Goal: Task Accomplishment & Management: Complete application form

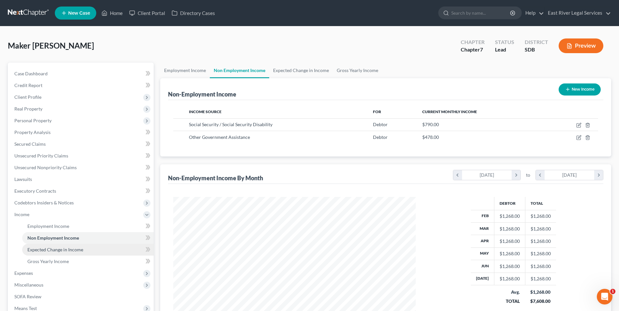
scroll to position [33, 0]
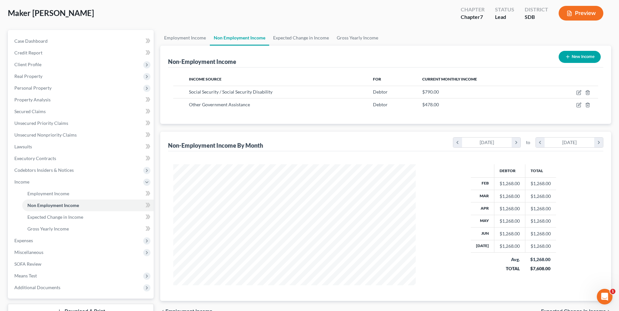
click at [568, 54] on icon "button" at bounding box center [567, 56] width 5 height 5
select select "0"
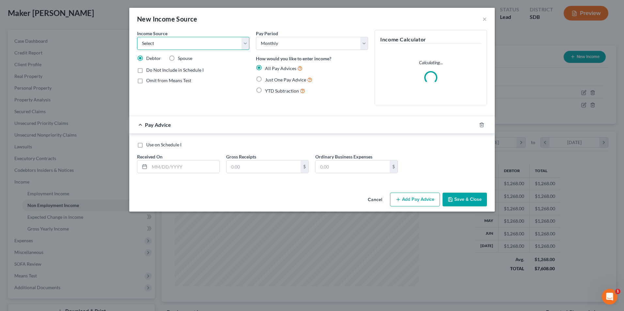
click at [248, 43] on select "Select Unemployment Disability (from employer) Pension Retirement Social Securi…" at bounding box center [193, 43] width 112 height 13
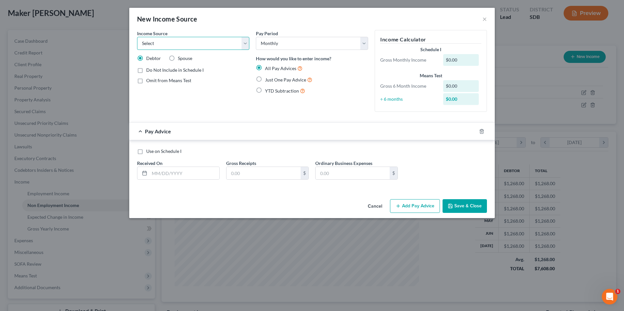
select select "7"
click at [137, 37] on select "Select Unemployment Disability (from employer) Pension Retirement Social Securi…" at bounding box center [193, 43] width 112 height 13
click at [273, 81] on span "Just One Pay Advice" at bounding box center [285, 80] width 41 height 6
click at [272, 80] on input "Just One Pay Advice" at bounding box center [270, 78] width 4 height 4
radio input "true"
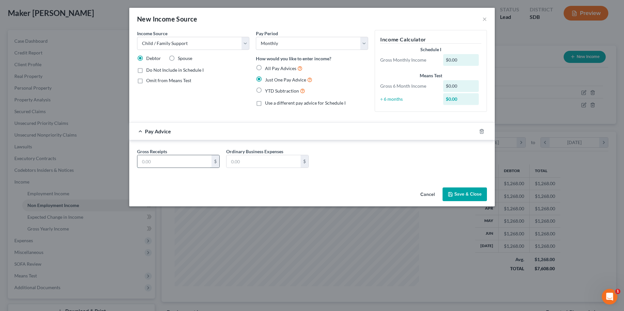
click at [175, 159] on input "text" at bounding box center [174, 161] width 74 height 12
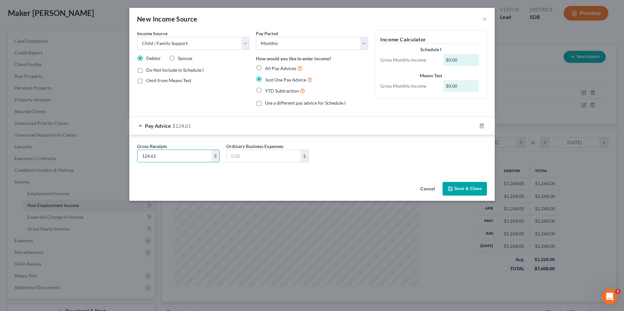
type input "124.61"
click at [388, 140] on div "Gross Receipts 124.61 $ Ordinary Business Expenses $" at bounding box center [311, 154] width 365 height 38
click at [364, 43] on select "Select Monthly Twice Monthly Every Other Week Weekly" at bounding box center [312, 43] width 112 height 13
click at [256, 37] on select "Select Monthly Twice Monthly Every Other Week Weekly" at bounding box center [312, 43] width 112 height 13
click at [178, 58] on label "Spouse" at bounding box center [185, 58] width 14 height 7
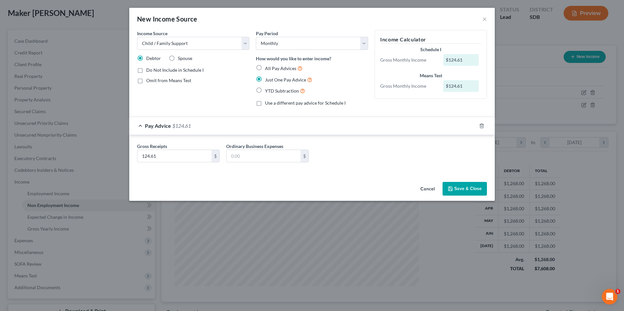
click at [180, 58] on input "Spouse" at bounding box center [182, 57] width 4 height 4
radio input "true"
click at [146, 58] on label "Debtor" at bounding box center [153, 58] width 15 height 7
click at [149, 58] on input "Debtor" at bounding box center [151, 57] width 4 height 4
radio input "true"
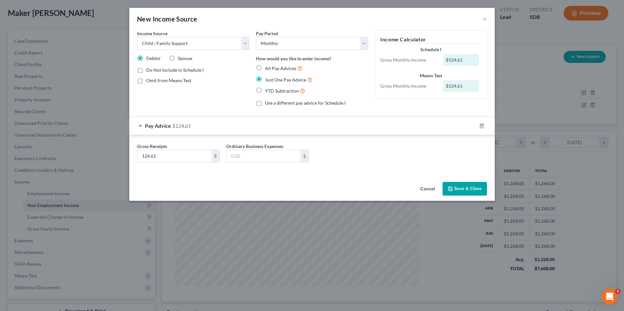
click at [178, 57] on label "Spouse" at bounding box center [185, 58] width 14 height 7
click at [180, 57] on input "Spouse" at bounding box center [182, 57] width 4 height 4
radio input "true"
click at [147, 79] on span "Omit from Means Test" at bounding box center [168, 81] width 45 height 6
click at [149, 79] on input "Omit from Means Test" at bounding box center [151, 79] width 4 height 4
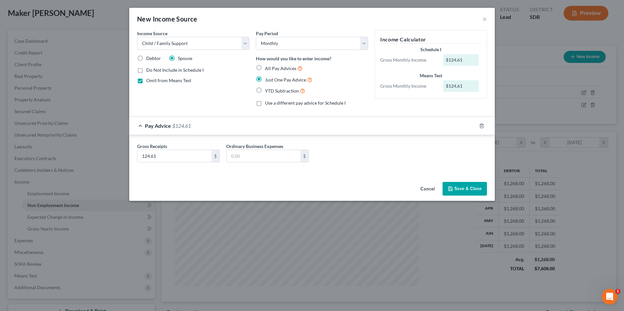
click at [147, 81] on span "Omit from Means Test" at bounding box center [168, 81] width 45 height 6
click at [149, 81] on input "Omit from Means Test" at bounding box center [151, 79] width 4 height 4
checkbox input "false"
click at [212, 120] on div "Pay Advice $124.61" at bounding box center [302, 125] width 347 height 17
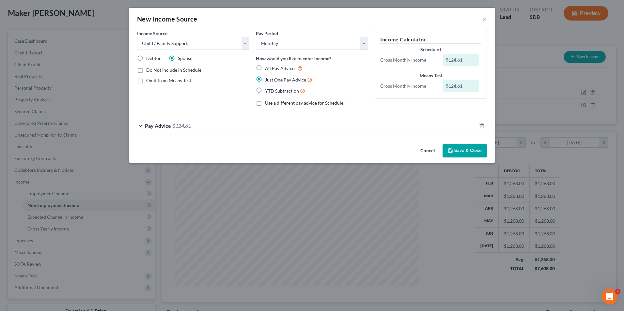
click at [191, 130] on div "Pay Advice $124.61" at bounding box center [302, 125] width 347 height 17
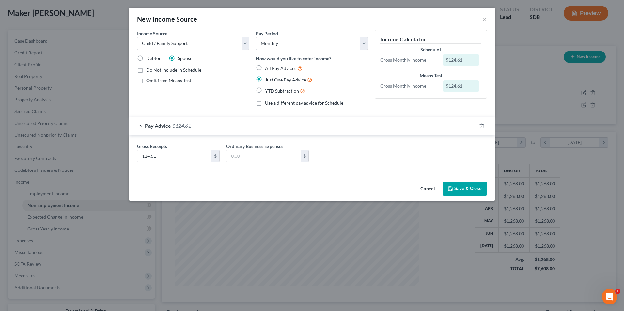
click at [469, 186] on button "Save & Close" at bounding box center [464, 189] width 44 height 14
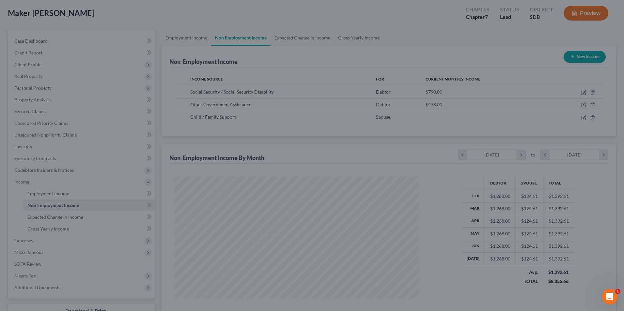
scroll to position [326102, 325968]
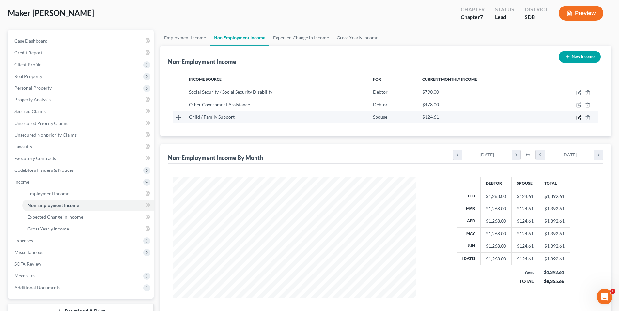
click at [578, 120] on icon "button" at bounding box center [578, 118] width 4 height 4
select select "7"
select select "0"
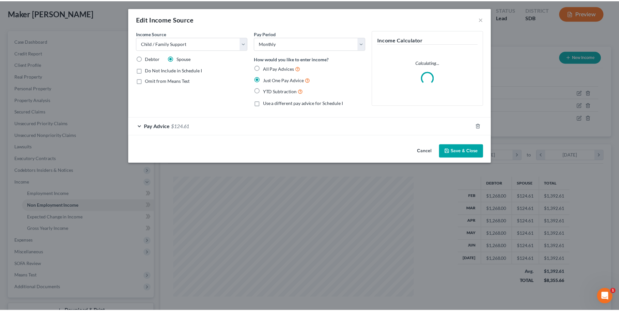
scroll to position [122, 258]
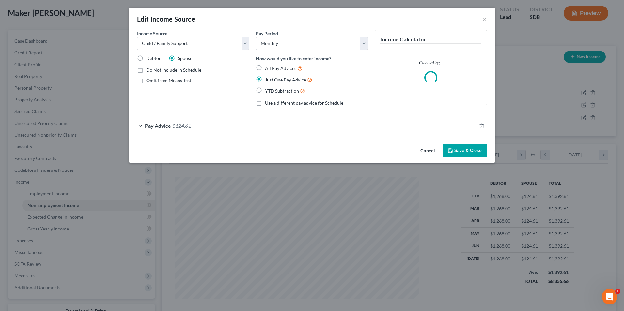
click at [146, 59] on label "Debtor" at bounding box center [153, 58] width 15 height 7
click at [149, 59] on input "Debtor" at bounding box center [151, 57] width 4 height 4
radio input "true"
click at [461, 150] on button "Save & Close" at bounding box center [464, 151] width 44 height 14
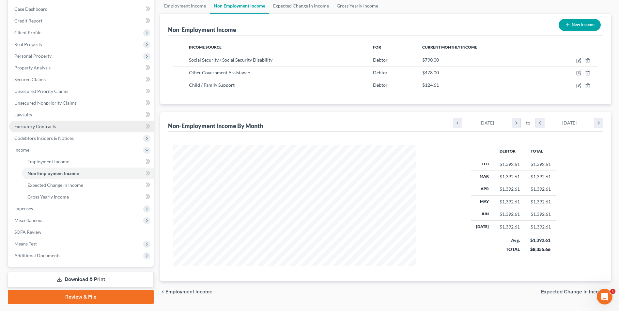
scroll to position [50, 0]
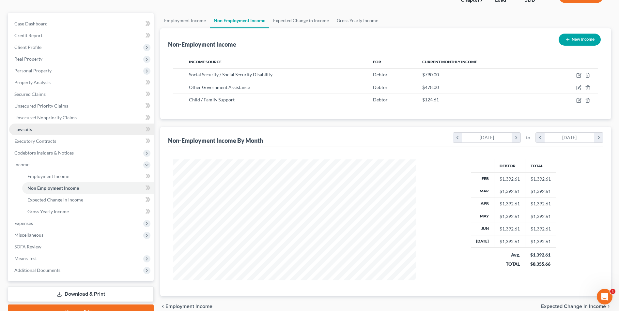
click at [40, 128] on link "Lawsuits" at bounding box center [81, 130] width 145 height 12
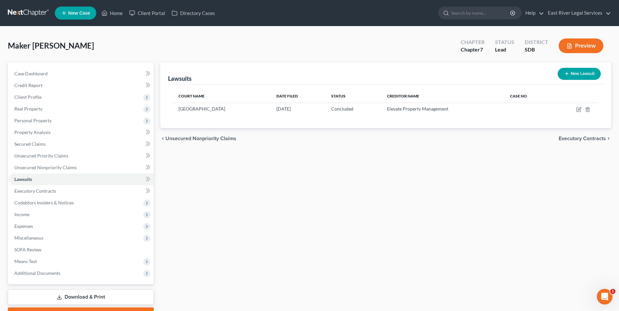
click at [585, 71] on button "New Lawsuit" at bounding box center [579, 74] width 43 height 12
select select "0"
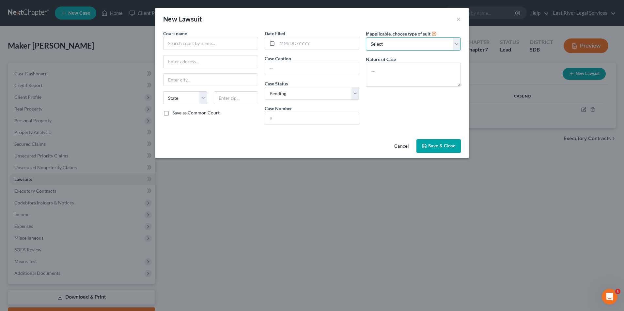
click at [454, 39] on select "Select Repossession Garnishment Foreclosure Attached, Seized, Or Levied Other" at bounding box center [413, 44] width 95 height 13
click at [377, 129] on div "If applicable, choose type of suit Select Repossession Garnishment Foreclosure …" at bounding box center [412, 80] width 101 height 100
click at [456, 19] on button "×" at bounding box center [458, 19] width 5 height 8
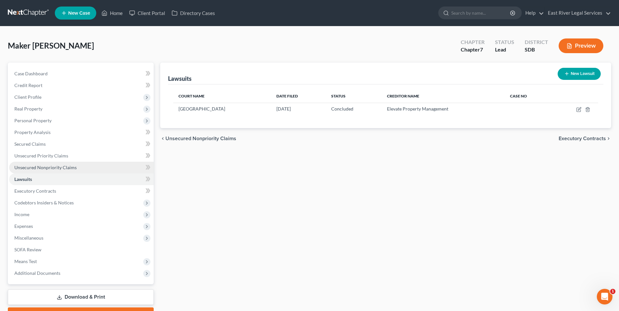
click at [81, 168] on link "Unsecured Nonpriority Claims" at bounding box center [81, 168] width 145 height 12
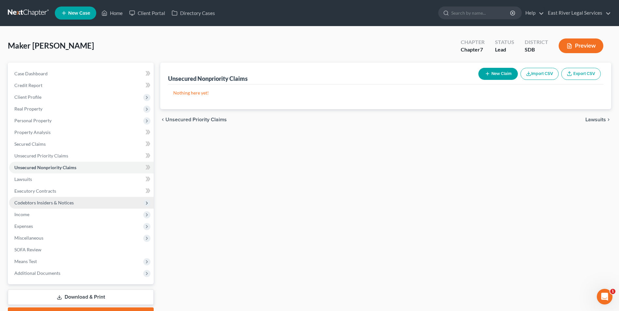
click at [78, 202] on span "Codebtors Insiders & Notices" at bounding box center [81, 203] width 145 height 12
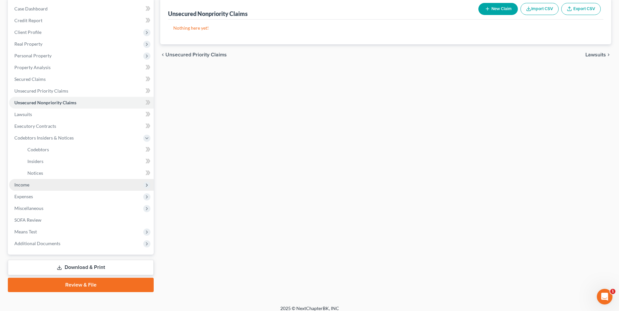
scroll to position [65, 0]
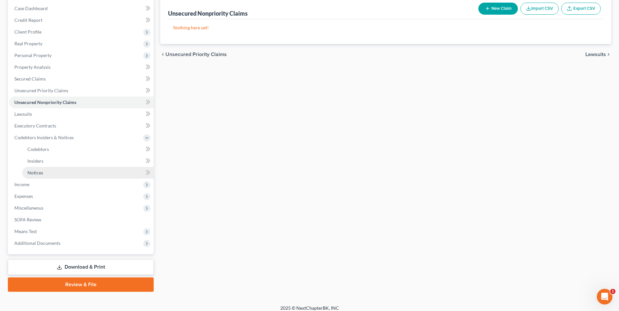
click at [72, 175] on link "Notices" at bounding box center [87, 173] width 131 height 12
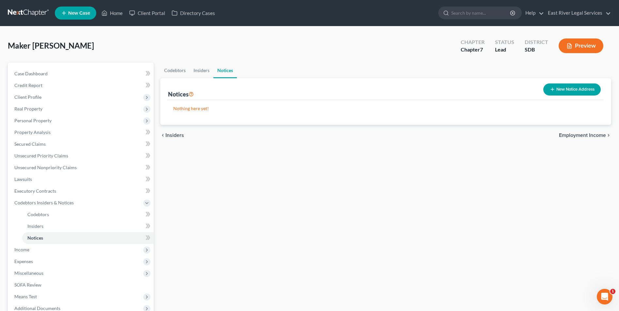
click at [589, 89] on button "New Notice Address" at bounding box center [571, 90] width 57 height 12
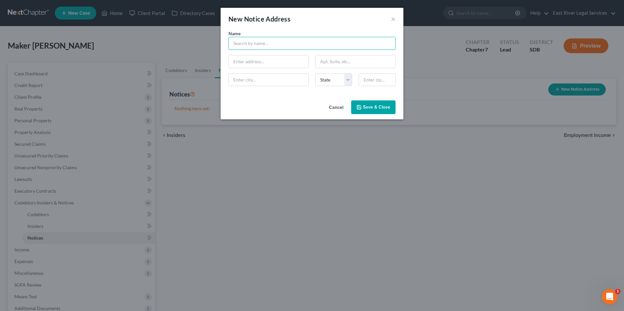
click at [298, 42] on input "text" at bounding box center [311, 43] width 167 height 13
click at [396, 16] on div "New Notice Address ×" at bounding box center [312, 19] width 183 height 22
click at [393, 18] on button "×" at bounding box center [393, 19] width 5 height 8
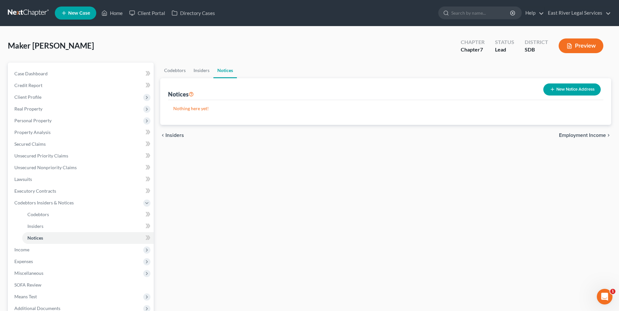
drag, startPoint x: 230, startPoint y: 73, endPoint x: 226, endPoint y: 182, distance: 108.7
click at [227, 181] on div "Codebtors Insiders Notices Notices New Notice Address Nothing here yet! Name ch…" at bounding box center [385, 210] width 457 height 295
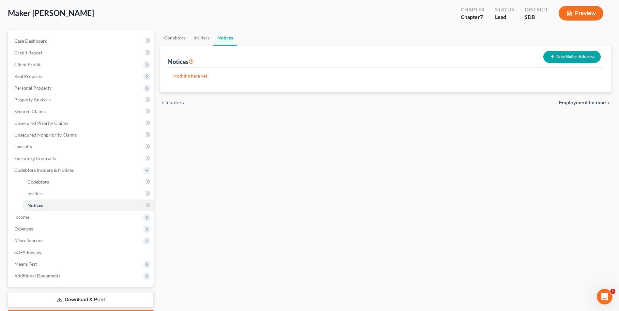
click at [564, 58] on button "New Notice Address" at bounding box center [571, 57] width 57 height 12
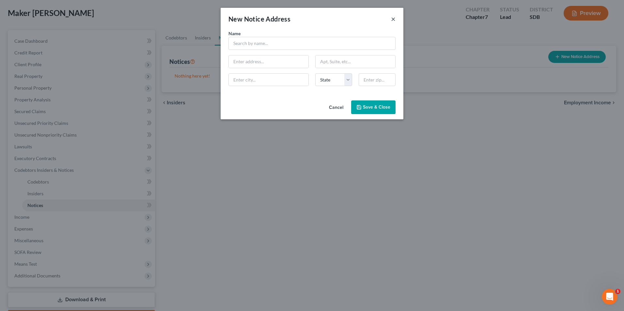
click at [392, 21] on button "×" at bounding box center [393, 19] width 5 height 8
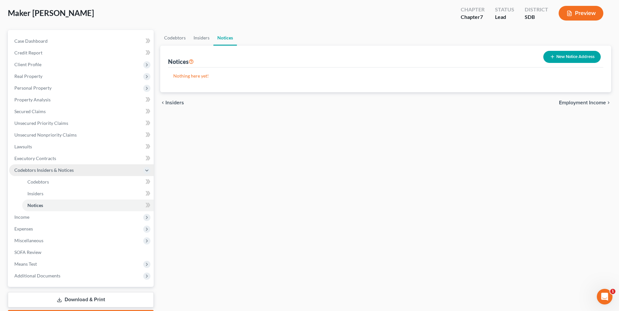
click at [133, 173] on span "Codebtors Insiders & Notices" at bounding box center [81, 170] width 145 height 12
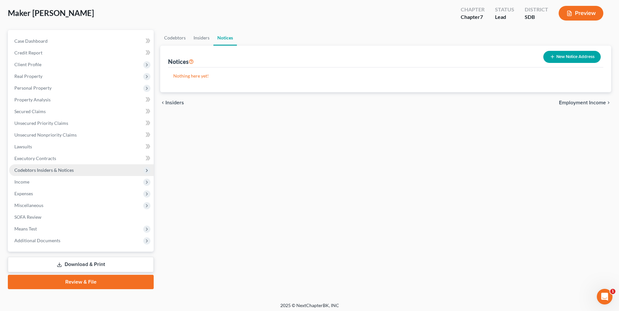
click at [132, 169] on span "Codebtors Insiders & Notices" at bounding box center [81, 170] width 145 height 12
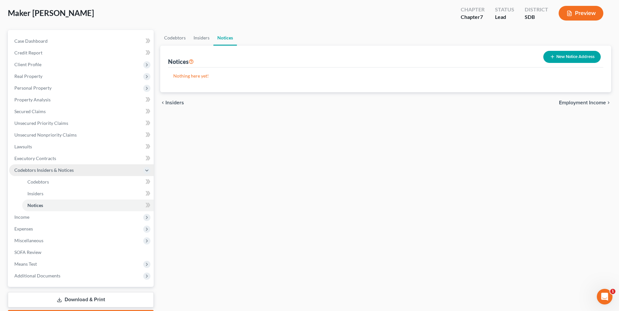
click at [132, 169] on span "Codebtors Insiders & Notices" at bounding box center [81, 170] width 145 height 12
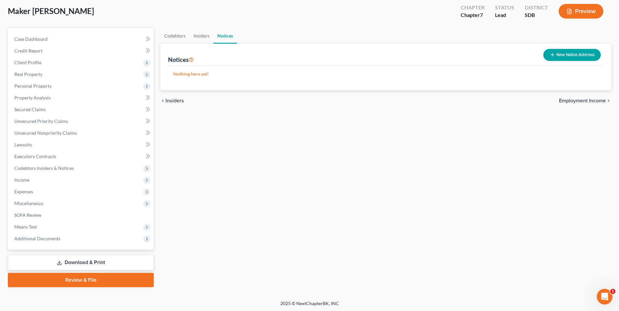
scroll to position [36, 0]
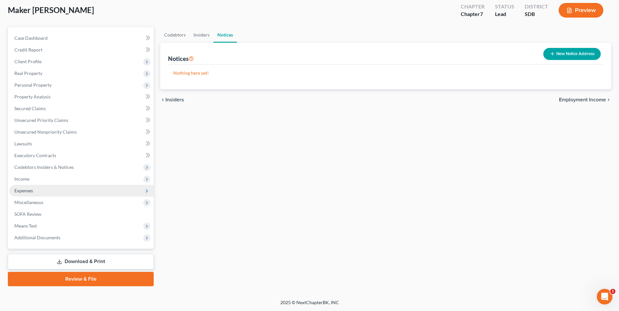
click at [53, 194] on span "Expenses" at bounding box center [81, 191] width 145 height 12
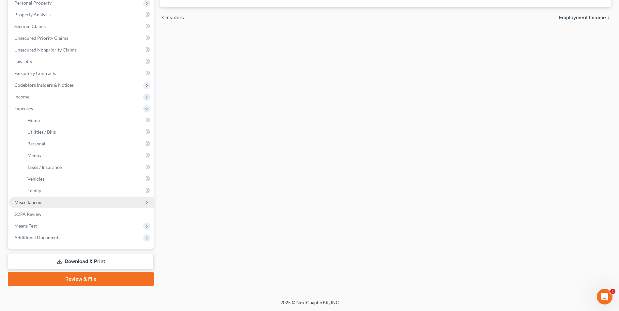
click at [69, 198] on span "Miscellaneous" at bounding box center [81, 203] width 145 height 12
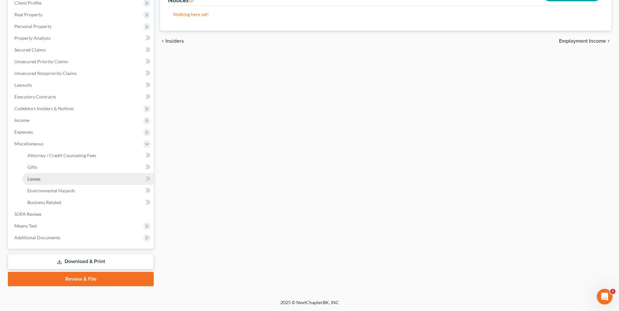
scroll to position [94, 0]
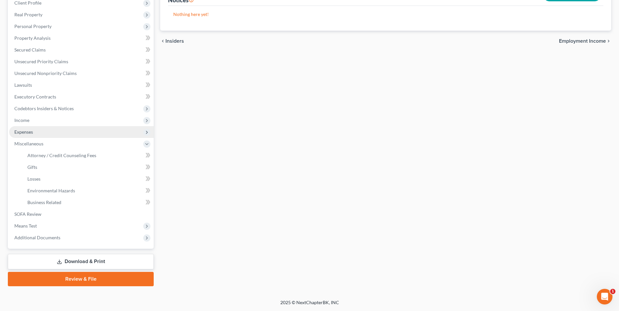
click at [60, 134] on span "Expenses" at bounding box center [81, 132] width 145 height 12
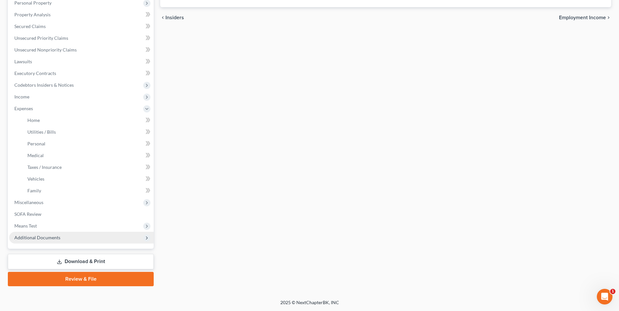
click at [86, 241] on span "Additional Documents" at bounding box center [81, 238] width 145 height 12
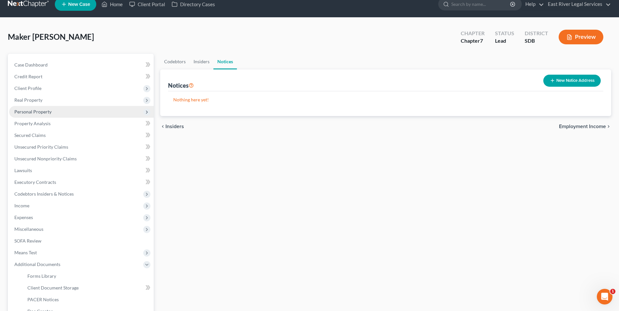
scroll to position [0, 0]
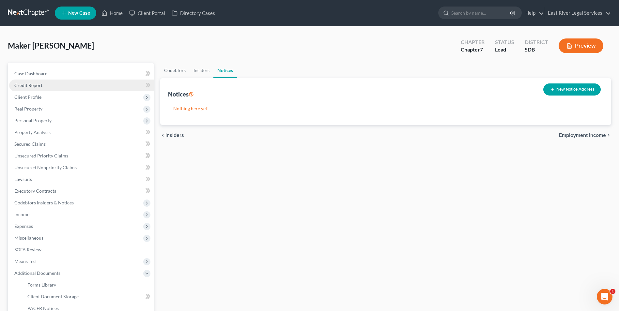
click at [50, 83] on link "Credit Report" at bounding box center [81, 86] width 145 height 12
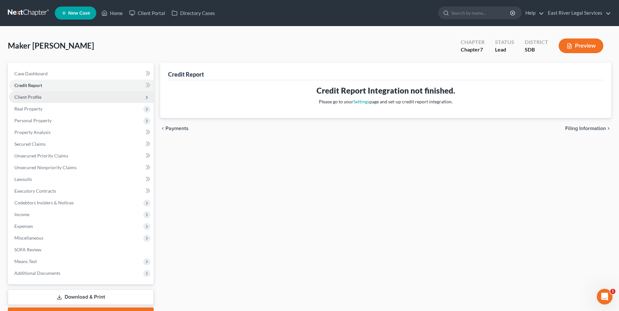
click at [47, 99] on span "Client Profile" at bounding box center [81, 97] width 145 height 12
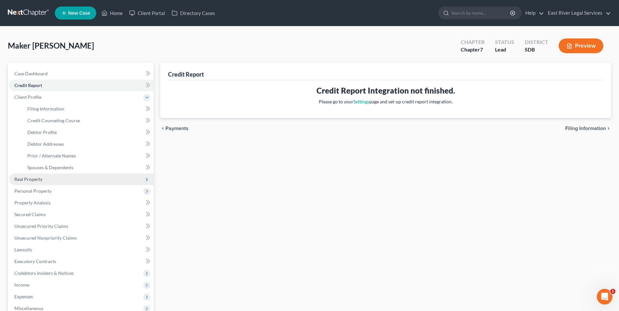
click at [79, 180] on span "Real Property" at bounding box center [81, 180] width 145 height 12
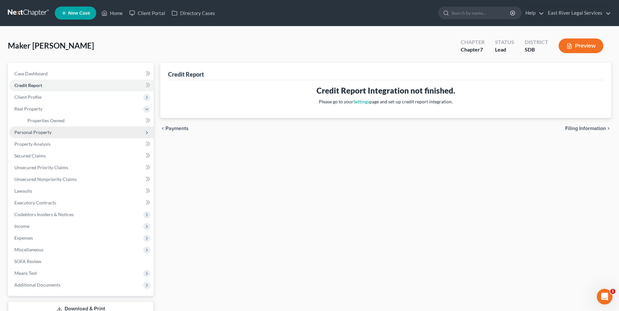
click at [55, 132] on span "Personal Property" at bounding box center [81, 133] width 145 height 12
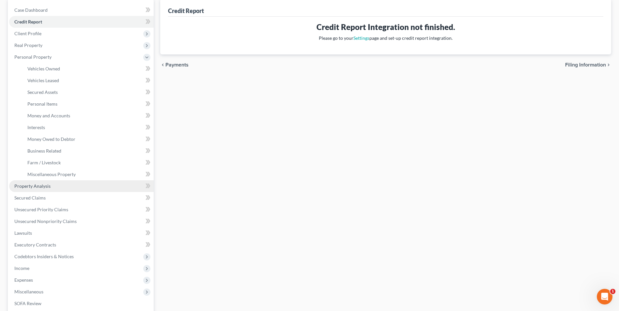
scroll to position [65, 0]
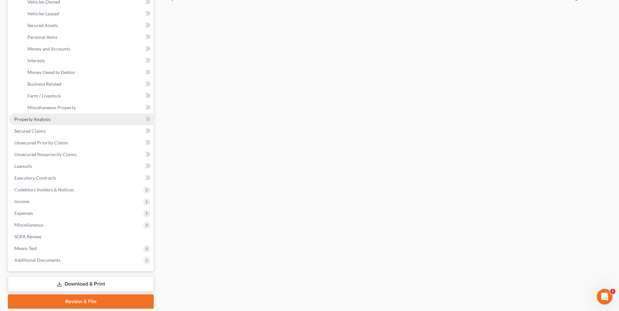
click at [71, 118] on link "Property Analysis" at bounding box center [81, 120] width 145 height 12
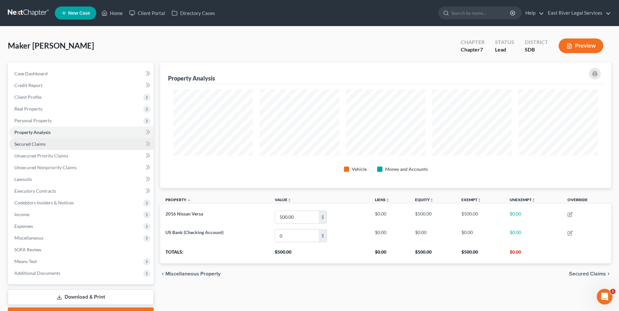
click at [75, 145] on link "Secured Claims" at bounding box center [81, 144] width 145 height 12
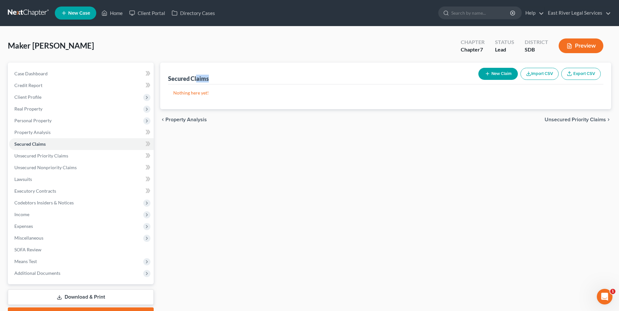
drag, startPoint x: 196, startPoint y: 78, endPoint x: 257, endPoint y: 81, distance: 60.8
click at [257, 80] on div "Secured Claims New Claim Import CSV Export CSV" at bounding box center [385, 74] width 435 height 22
drag, startPoint x: 257, startPoint y: 81, endPoint x: 212, endPoint y: 112, distance: 54.3
click at [274, 135] on div "Secured Claims New Claim Import CSV Export CSV Nothing here yet! Previous 1 Nex…" at bounding box center [385, 192] width 457 height 259
click at [95, 156] on link "Unsecured Priority Claims" at bounding box center [81, 156] width 145 height 12
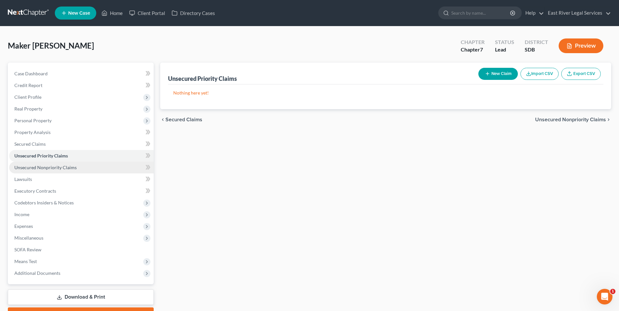
click at [85, 169] on link "Unsecured Nonpriority Claims" at bounding box center [81, 168] width 145 height 12
click at [497, 72] on button "New Claim" at bounding box center [497, 74] width 39 height 12
select select "0"
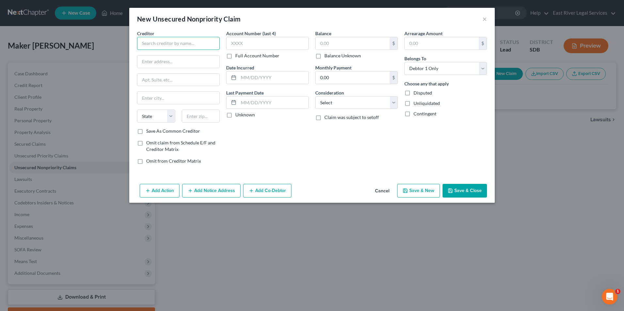
click at [197, 45] on input "text" at bounding box center [178, 43] width 83 height 13
type input "[PERSON_NAME] [PERSON_NAME] [DEMOGRAPHIC_DATA] Schools"
click at [278, 46] on input "text" at bounding box center [267, 43] width 83 height 13
type input "0"
type input "4981"
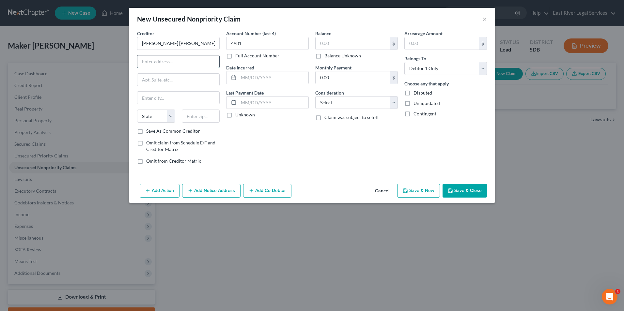
click at [176, 63] on input "text" at bounding box center [178, 61] width 82 height 12
paste input "[STREET_ADDRESS]"
type input "[STREET_ADDRESS]"
drag, startPoint x: 307, startPoint y: 173, endPoint x: 292, endPoint y: 166, distance: 15.9
click at [304, 171] on div "Creditor * [PERSON_NAME] [PERSON_NAME] [DEMOGRAPHIC_DATA] Schools [STREET_ADDRE…" at bounding box center [311, 105] width 365 height 151
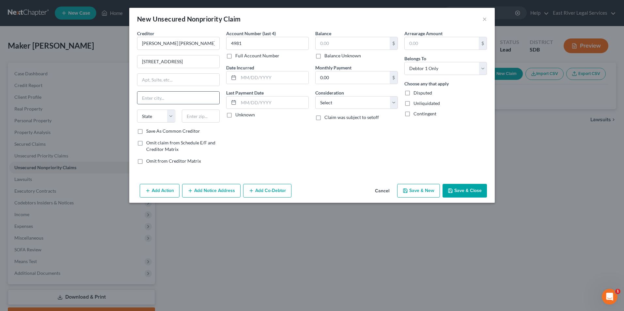
click at [171, 98] on input "text" at bounding box center [178, 98] width 82 height 12
type input "[GEOGRAPHIC_DATA]"
click at [169, 115] on select "State [US_STATE] AK AR AZ CA CO CT DE DC [GEOGRAPHIC_DATA] [GEOGRAPHIC_DATA] GU…" at bounding box center [156, 116] width 38 height 13
click at [137, 110] on select "State [US_STATE] AK AR AZ CA CO CT DE DC [GEOGRAPHIC_DATA] [GEOGRAPHIC_DATA] GU…" at bounding box center [156, 116] width 38 height 13
click at [204, 117] on input "text" at bounding box center [201, 116] width 38 height 13
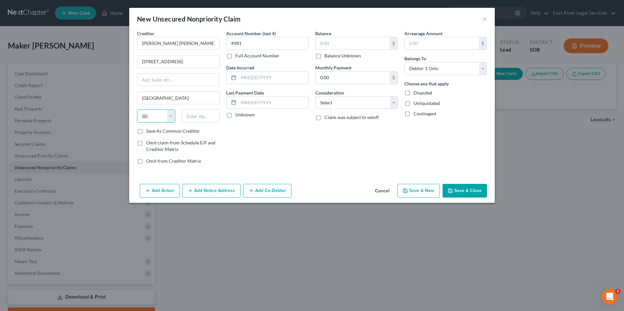
click at [160, 115] on select "State [US_STATE] AK AR AZ CA CO CT DE DC [GEOGRAPHIC_DATA] [GEOGRAPHIC_DATA] GU…" at bounding box center [156, 116] width 38 height 13
select select "16"
click at [137, 110] on select "State [US_STATE] AK AR AZ CA CO CT DE DC [GEOGRAPHIC_DATA] [GEOGRAPHIC_DATA] GU…" at bounding box center [156, 116] width 38 height 13
click at [207, 116] on input "text" at bounding box center [201, 116] width 38 height 13
type input "51103"
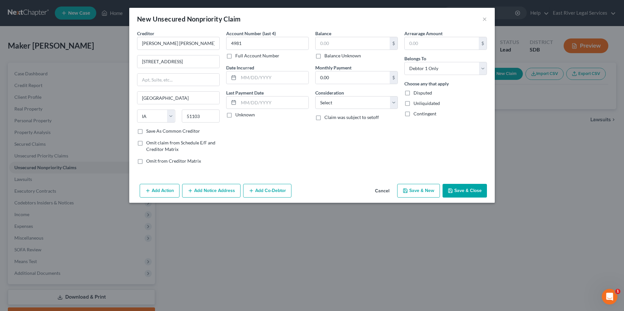
click at [304, 159] on div "Account Number (last 4) 4981 Full Account Number Date Incurred Last Payment Dat…" at bounding box center [267, 100] width 89 height 140
click at [377, 45] on input "text" at bounding box center [352, 43] width 74 height 12
type input "12,184.74"
click at [388, 147] on div "Balance 12,184.74 $ Balance Unknown Balance Undetermined 12,184.74 $ Balance Un…" at bounding box center [356, 100] width 89 height 140
click at [425, 41] on input "text" at bounding box center [442, 43] width 74 height 12
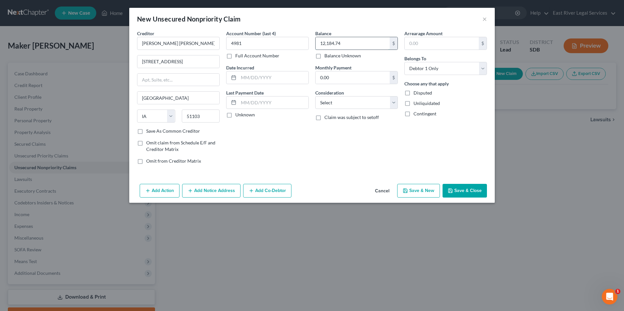
click at [361, 43] on input "12,184.74" at bounding box center [352, 43] width 74 height 12
click at [333, 152] on div "Balance 12,184.74 $ Balance Unknown Balance Undetermined 12,184.74 $ Balance Un…" at bounding box center [356, 100] width 89 height 140
click at [484, 68] on select "Select Debtor 1 Only Debtor 2 Only Debtor 1 And Debtor 2 Only At Least One Of T…" at bounding box center [445, 68] width 83 height 13
click at [282, 79] on input "text" at bounding box center [273, 77] width 70 height 12
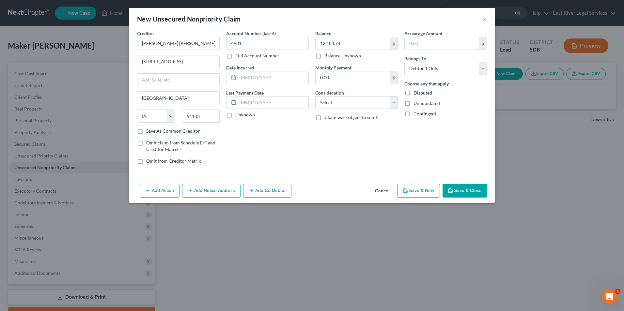
click at [235, 114] on label "Unknown" at bounding box center [245, 115] width 20 height 7
click at [238, 114] on input "Unknown" at bounding box center [240, 114] width 4 height 4
checkbox input "true"
click at [363, 76] on input "0.00" at bounding box center [352, 77] width 74 height 12
click at [280, 151] on div "Account Number (last 4) 4981 Full Account Number Date Incurred Last Payment Dat…" at bounding box center [267, 100] width 89 height 140
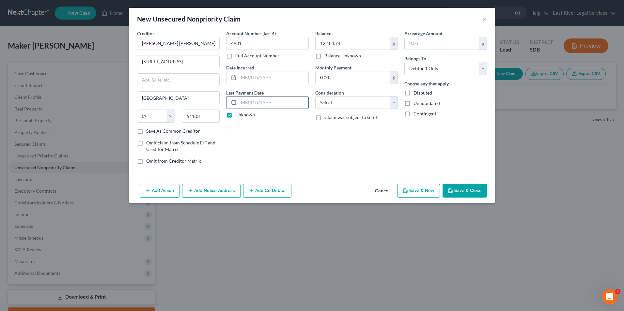
click at [264, 100] on input "text" at bounding box center [273, 103] width 70 height 12
click at [364, 172] on div "Creditor * [PERSON_NAME] [PERSON_NAME] [DEMOGRAPHIC_DATA] Schools [STREET_ADDRE…" at bounding box center [311, 105] width 365 height 151
click at [277, 77] on input "text" at bounding box center [273, 77] width 70 height 12
click at [313, 159] on div "Balance 12,184.74 $ Balance Unknown Balance Undetermined 12,184.74 $ Balance Un…" at bounding box center [356, 100] width 89 height 140
click at [390, 103] on select "Select Cable / Satellite Services Collection Agency Credit Card Debt Debt Couns…" at bounding box center [356, 102] width 83 height 13
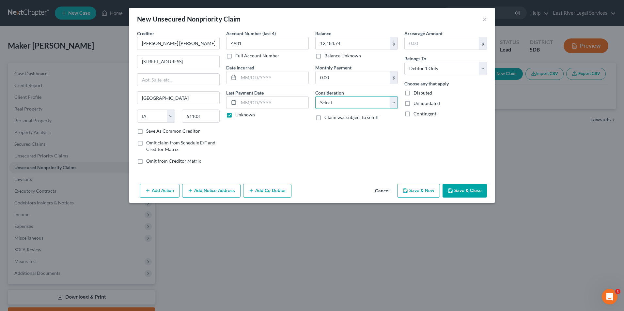
select select "17"
click at [315, 96] on select "Select Cable / Satellite Services Collection Agency Credit Card Debt Debt Couns…" at bounding box center [356, 102] width 83 height 13
click at [341, 143] on div "Balance 12,184.74 $ Balance Unknown Balance Undetermined 12,184.74 $ Balance Un…" at bounding box center [356, 100] width 89 height 140
click at [471, 190] on button "Save & Close" at bounding box center [464, 191] width 44 height 14
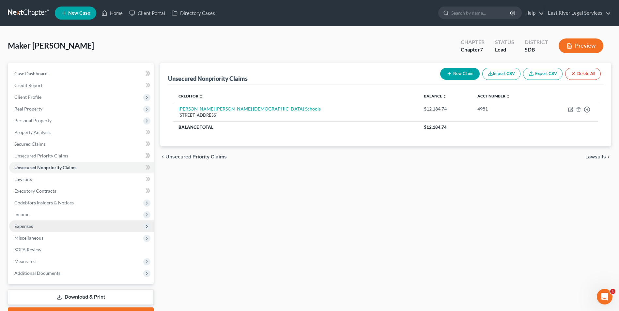
click at [75, 229] on span "Expenses" at bounding box center [81, 227] width 145 height 12
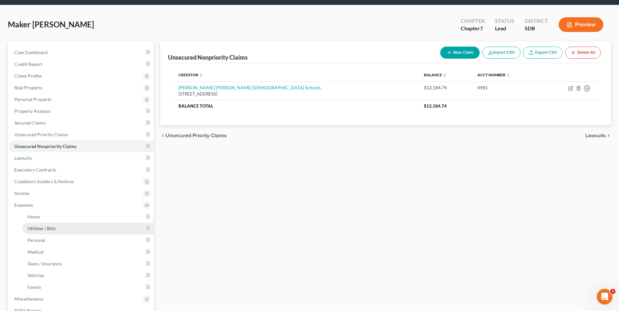
scroll to position [33, 0]
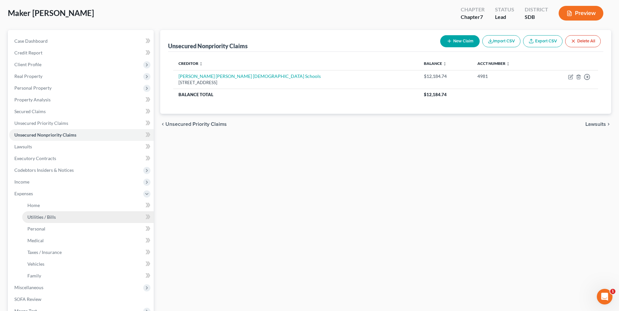
click at [66, 217] on link "Utilities / Bills" at bounding box center [87, 217] width 131 height 12
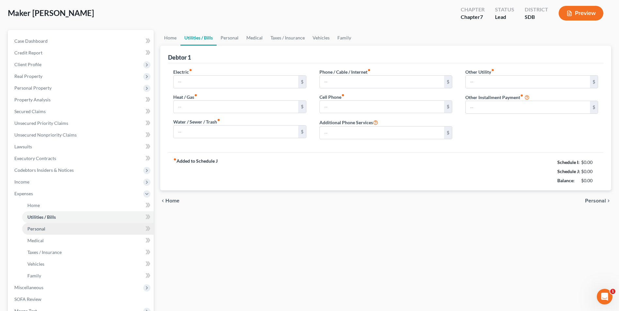
scroll to position [6, 0]
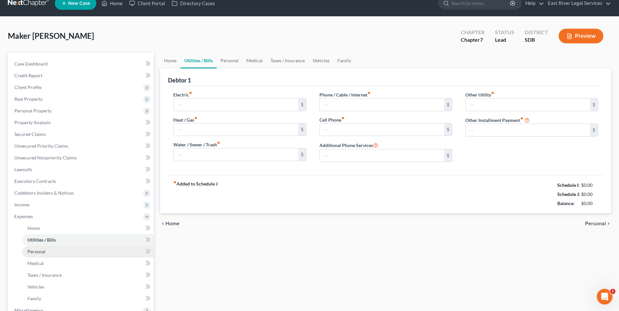
type input "0.00"
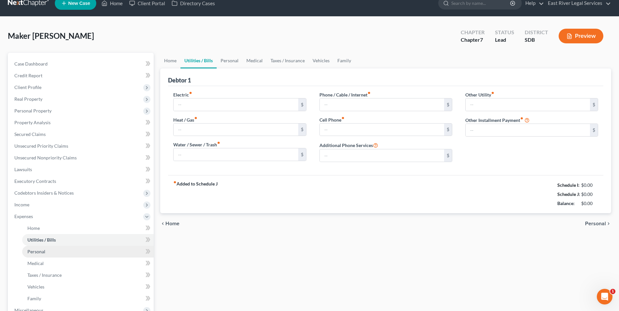
type input "0.00"
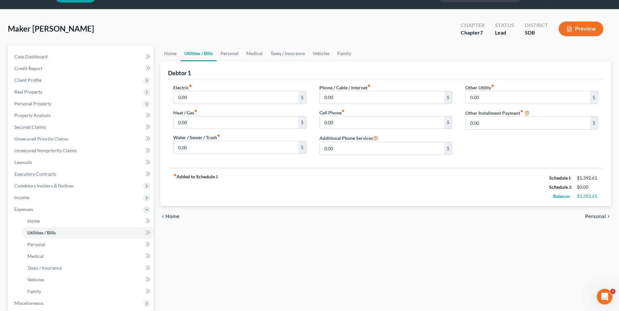
scroll to position [33, 0]
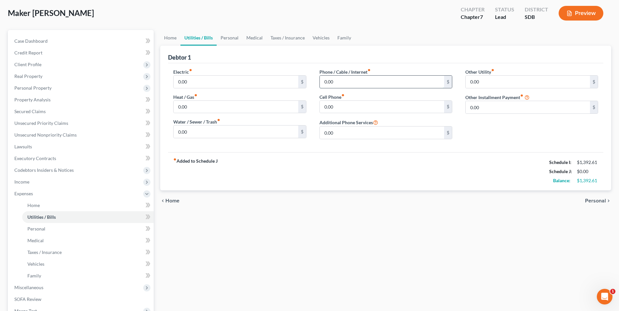
click at [354, 77] on input "0.00" at bounding box center [382, 82] width 124 height 12
type input "435.20"
click at [370, 199] on div "chevron_left Home Personal chevron_right" at bounding box center [385, 201] width 451 height 21
click at [328, 206] on div "chevron_left Home Personal chevron_right" at bounding box center [385, 201] width 451 height 21
click at [329, 191] on div "chevron_left Home Personal chevron_right" at bounding box center [385, 201] width 451 height 21
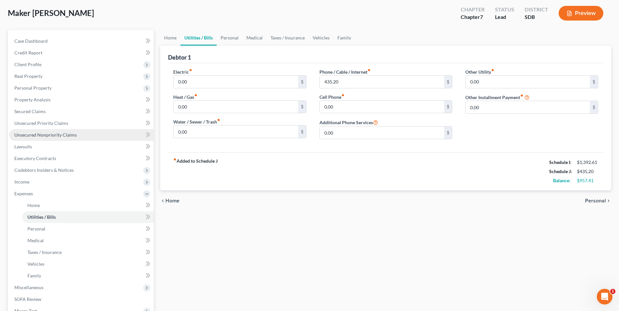
click at [73, 136] on span "Unsecured Nonpriority Claims" at bounding box center [45, 135] width 62 height 6
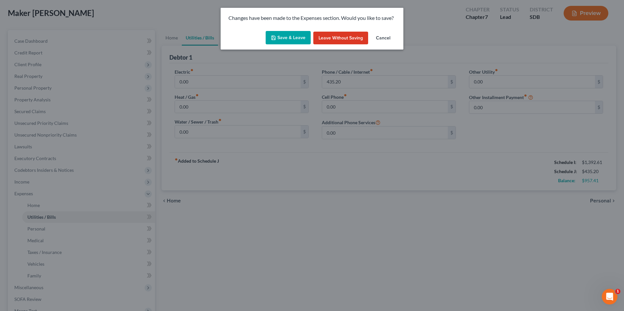
drag, startPoint x: 310, startPoint y: 178, endPoint x: 316, endPoint y: 171, distance: 9.7
click at [314, 176] on div "Changes have been made to the Expenses section. Would you like to save? Save & …" at bounding box center [312, 155] width 624 height 311
click at [385, 37] on button "Cancel" at bounding box center [383, 38] width 25 height 13
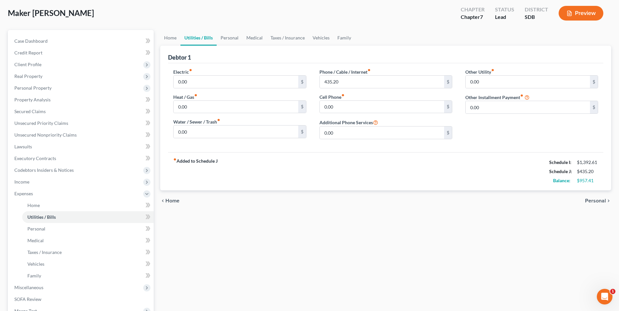
click at [395, 228] on div "Home Utilities / Bills Personal Medical Taxes / Insurance Vehicles Family Debto…" at bounding box center [385, 201] width 457 height 342
click at [64, 133] on span "Unsecured Nonpriority Claims" at bounding box center [45, 135] width 62 height 6
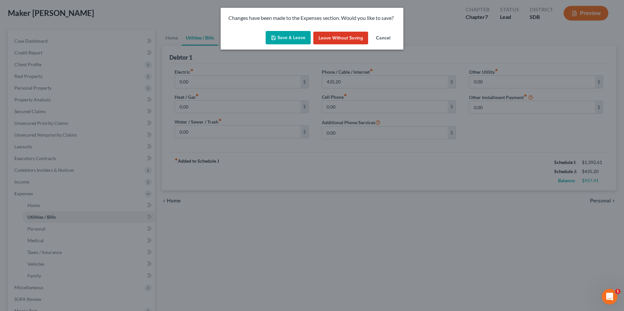
click at [294, 36] on button "Save & Leave" at bounding box center [288, 38] width 45 height 14
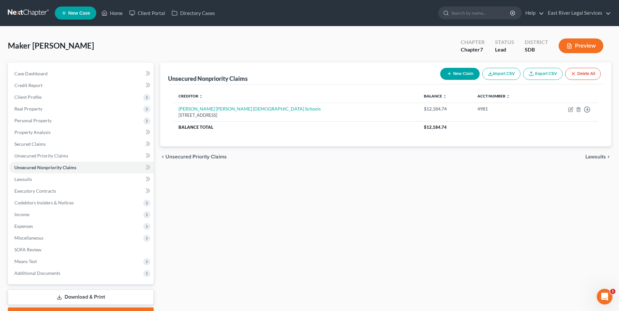
click at [451, 73] on button "New Claim" at bounding box center [459, 74] width 39 height 12
select select "0"
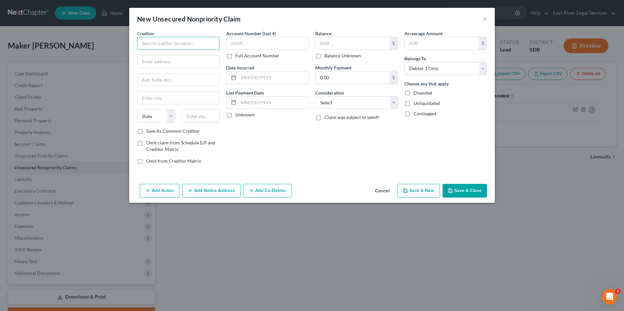
click at [195, 46] on input "text" at bounding box center [178, 43] width 83 height 13
type input "e"
type input "Elevate Living"
click at [172, 111] on select "State [US_STATE] AK AR AZ CA CO CT DE DC [GEOGRAPHIC_DATA] [GEOGRAPHIC_DATA] GU…" at bounding box center [156, 116] width 38 height 13
select select "43"
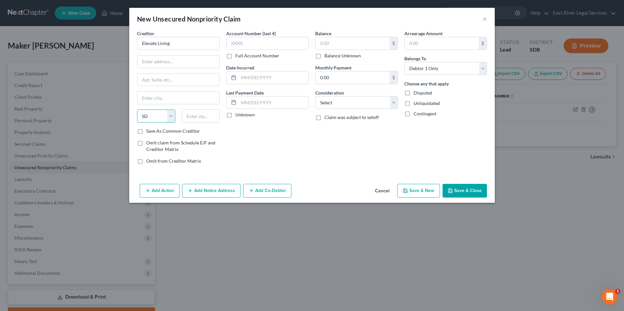
click at [137, 110] on select "State [US_STATE] AK AR AZ CA CO CT DE DC [GEOGRAPHIC_DATA] [GEOGRAPHIC_DATA] GU…" at bounding box center [156, 116] width 38 height 13
click at [195, 120] on input "text" at bounding box center [201, 116] width 38 height 13
type input "5"
click at [182, 62] on input "text" at bounding box center [178, 61] width 82 height 12
type input "[STREET_ADDRESS]"
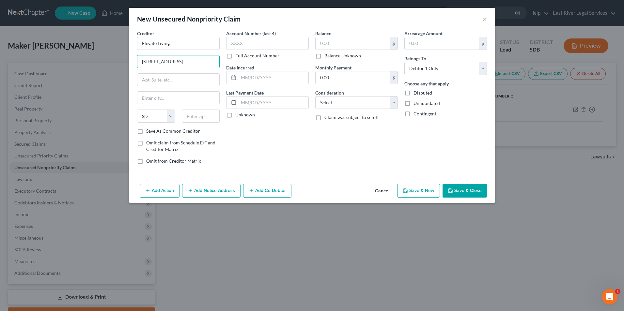
drag, startPoint x: 289, startPoint y: 155, endPoint x: 282, endPoint y: 148, distance: 9.7
click at [288, 154] on div "Account Number (last 4) Full Account Number Date Incurred Last Payment Date Unk…" at bounding box center [267, 100] width 89 height 140
click at [276, 42] on input "text" at bounding box center [267, 43] width 83 height 13
click at [280, 79] on input "text" at bounding box center [273, 77] width 70 height 12
click at [234, 78] on icon at bounding box center [233, 77] width 5 height 5
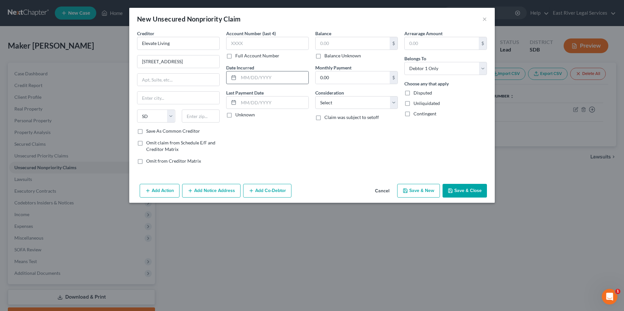
click at [226, 78] on div at bounding box center [232, 77] width 12 height 12
click at [235, 76] on line at bounding box center [235, 75] width 0 height 1
click at [278, 77] on input "text" at bounding box center [273, 77] width 70 height 12
type input "[DATE]"
click at [327, 156] on div "Balance $ Balance Unknown Balance Undetermined $ Balance Unknown Monthly Paymen…" at bounding box center [356, 100] width 89 height 140
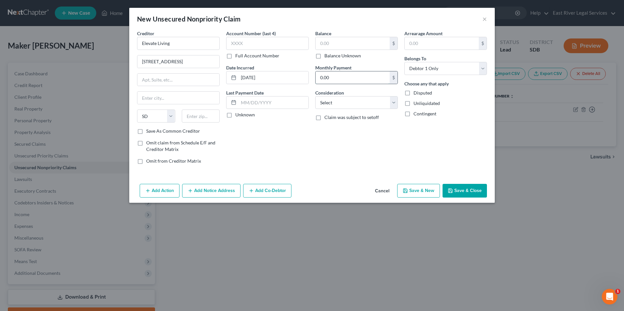
click at [342, 77] on input "0.00" at bounding box center [352, 77] width 74 height 12
click at [394, 103] on select "Select Cable / Satellite Services Collection Agency Credit Card Debt Debt Couns…" at bounding box center [356, 102] width 83 height 13
select select "14"
click at [315, 96] on select "Select Cable / Satellite Services Collection Agency Credit Card Debt Debt Couns…" at bounding box center [356, 102] width 83 height 13
click at [349, 127] on input "text" at bounding box center [356, 127] width 82 height 12
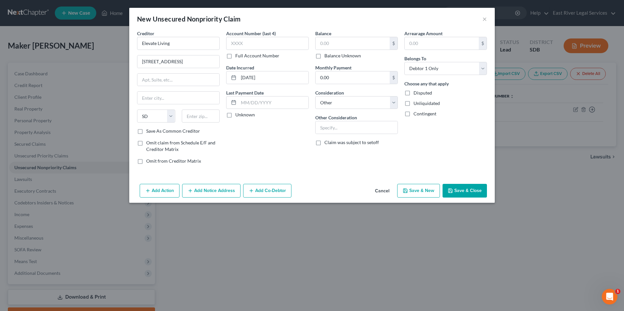
click at [301, 137] on div "Account Number (last 4) Full Account Number Date Incurred [DATE] Last Payment D…" at bounding box center [267, 100] width 89 height 140
click at [393, 102] on select "Select Cable / Satellite Services Collection Agency Credit Card Debt Debt Couns…" at bounding box center [356, 102] width 83 height 13
click at [315, 96] on select "Select Cable / Satellite Services Collection Agency Credit Card Debt Debt Couns…" at bounding box center [356, 102] width 83 height 13
click at [395, 103] on select "Select Cable / Satellite Services Collection Agency Credit Card Debt Debt Couns…" at bounding box center [356, 102] width 83 height 13
select select "14"
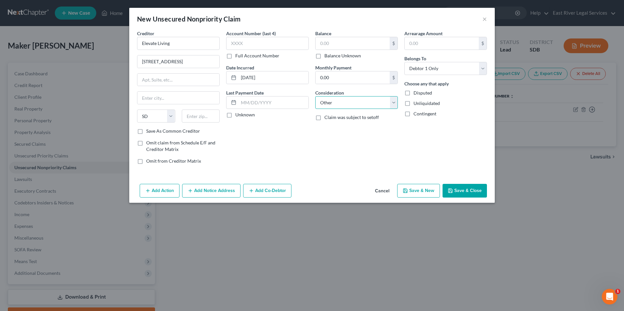
click at [315, 96] on select "Select Cable / Satellite Services Collection Agency Credit Card Debt Debt Couns…" at bounding box center [356, 102] width 83 height 13
click at [351, 127] on input "text" at bounding box center [356, 127] width 82 height 12
click at [243, 150] on div "Account Number (last 4) Full Account Number Date Incurred [DATE] Last Payment D…" at bounding box center [267, 100] width 89 height 140
click at [395, 103] on select "Select Cable / Satellite Services Collection Agency Credit Card Debt Debt Couns…" at bounding box center [356, 102] width 83 height 13
click at [361, 40] on input "text" at bounding box center [352, 43] width 74 height 12
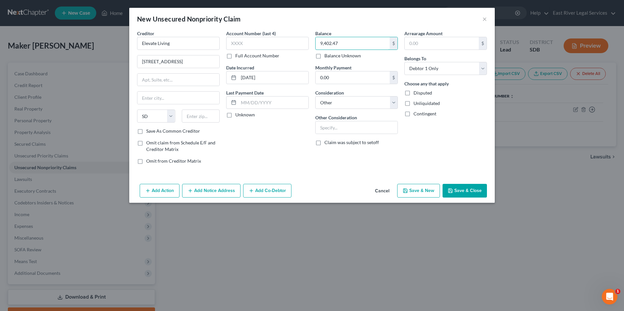
type input "9,402.47"
click at [389, 18] on div "New Unsecured Nonpriority Claim ×" at bounding box center [311, 19] width 365 height 22
click at [350, 77] on input "0.00" at bounding box center [352, 77] width 74 height 12
type input "3"
type input "363.64"
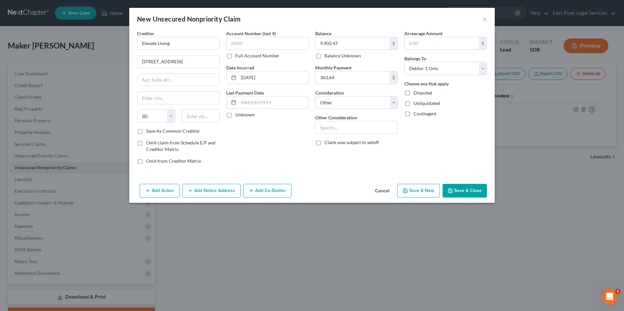
click at [256, 150] on div "Account Number (last 4) Full Account Number Date Incurred [DATE] Last Payment D…" at bounding box center [267, 100] width 89 height 140
click at [180, 77] on input "text" at bounding box center [178, 80] width 82 height 12
click at [279, 140] on div "Account Number (last 4) Full Account Number Date Incurred [DATE] Last Payment D…" at bounding box center [267, 100] width 89 height 140
click at [180, 100] on input "text" at bounding box center [178, 98] width 82 height 12
type input "[GEOGRAPHIC_DATA]"
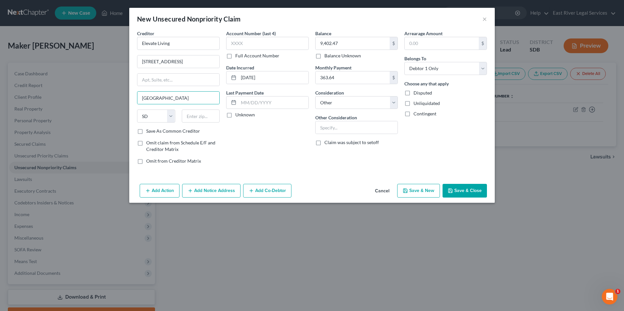
click at [300, 135] on div "Account Number (last 4) Full Account Number Date Incurred [DATE] Last Payment D…" at bounding box center [267, 100] width 89 height 140
click at [190, 191] on icon "button" at bounding box center [190, 190] width 5 height 5
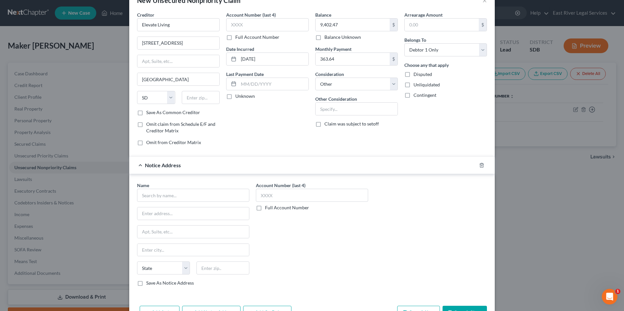
scroll to position [33, 0]
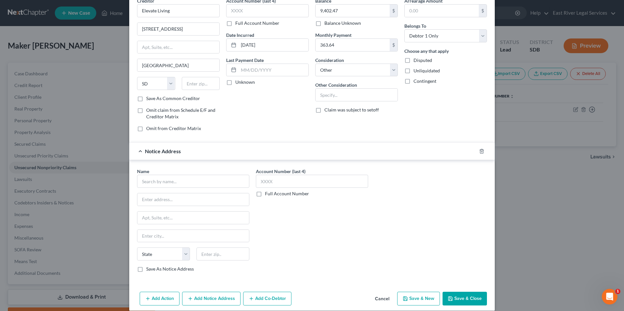
click at [138, 152] on div "Notice Address" at bounding box center [302, 151] width 347 height 17
click at [486, 150] on div at bounding box center [485, 151] width 18 height 10
click at [481, 153] on icon "button" at bounding box center [481, 151] width 5 height 5
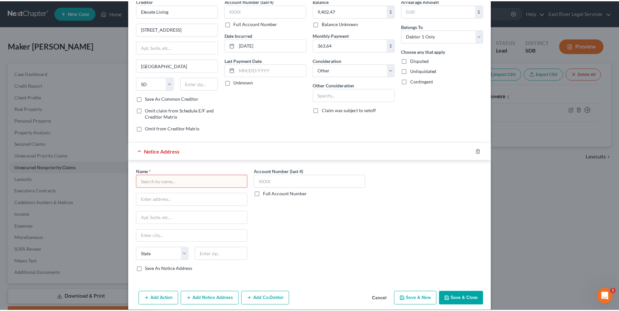
scroll to position [0, 0]
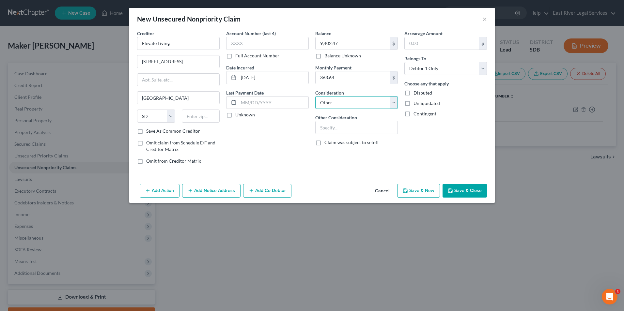
click at [394, 103] on select "Select Cable / Satellite Services Collection Agency Credit Card Debt Debt Couns…" at bounding box center [356, 102] width 83 height 13
click at [352, 128] on input "text" at bounding box center [356, 127] width 82 height 12
drag, startPoint x: 332, startPoint y: 128, endPoint x: 344, endPoint y: 129, distance: 11.1
click at [335, 128] on input "Paymen" at bounding box center [356, 127] width 82 height 12
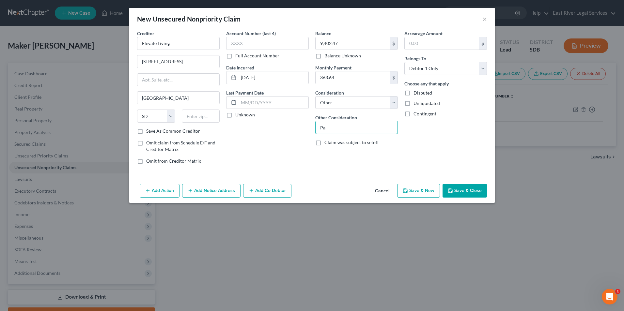
type input "P"
type input "Apartment Rent"
drag, startPoint x: 286, startPoint y: 141, endPoint x: 278, endPoint y: 145, distance: 9.8
click at [286, 141] on div "Account Number (last 4) Full Account Number Date Incurred [DATE] Last Payment D…" at bounding box center [267, 100] width 89 height 140
click at [466, 189] on button "Save & Close" at bounding box center [464, 191] width 44 height 14
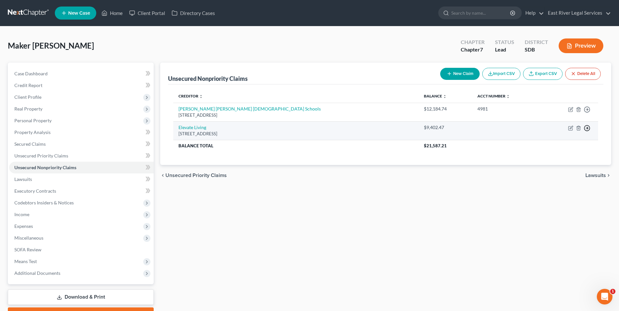
click at [588, 113] on icon "button" at bounding box center [587, 109] width 7 height 7
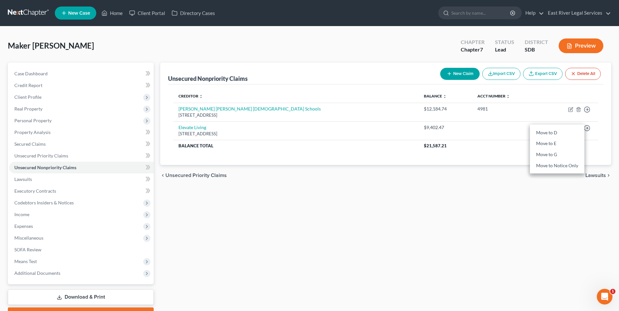
click at [477, 188] on div "Unsecured Nonpriority Claims New Claim Import CSV Export CSV Delete All Credito…" at bounding box center [385, 192] width 457 height 259
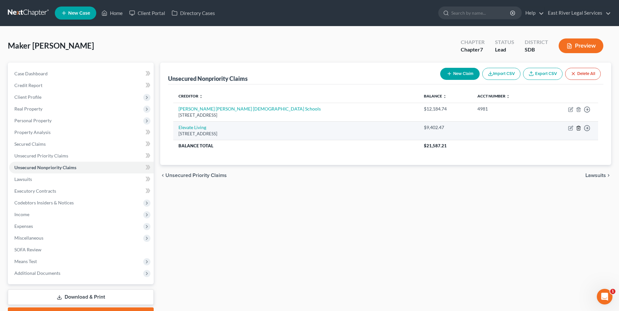
click at [578, 129] on line "button" at bounding box center [578, 128] width 0 height 1
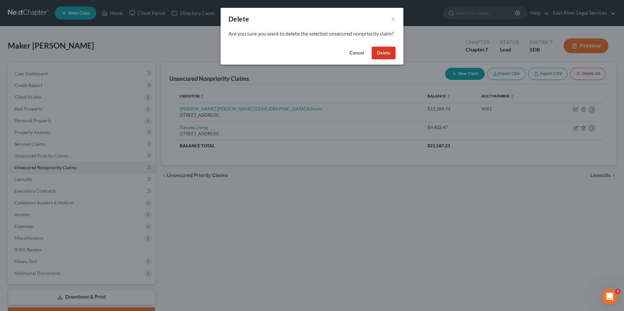
click at [392, 60] on button "Delete" at bounding box center [384, 53] width 24 height 13
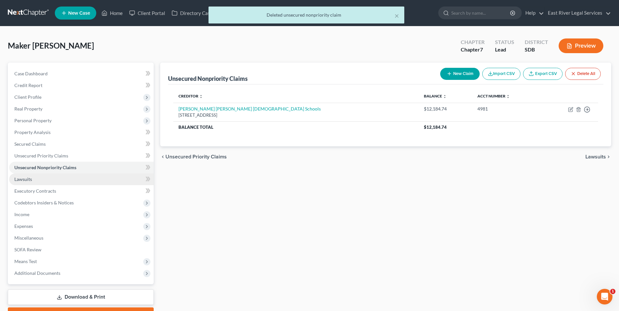
click at [42, 182] on link "Lawsuits" at bounding box center [81, 180] width 145 height 12
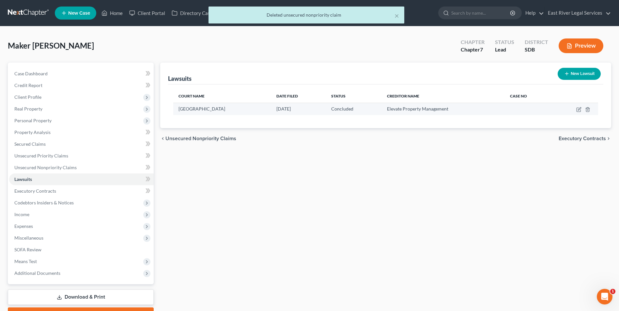
click at [412, 109] on span "Elevate Property Management" at bounding box center [417, 109] width 61 height 6
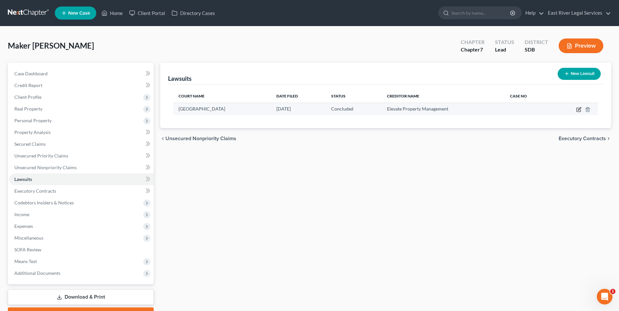
click at [576, 109] on icon "button" at bounding box center [578, 110] width 4 height 4
select select "43"
select select "2"
select select "4"
select select "43"
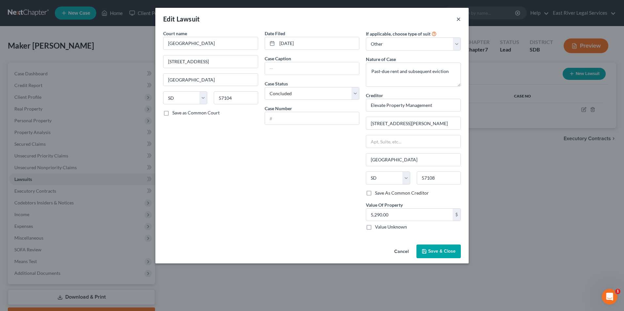
click at [459, 19] on button "×" at bounding box center [458, 19] width 5 height 8
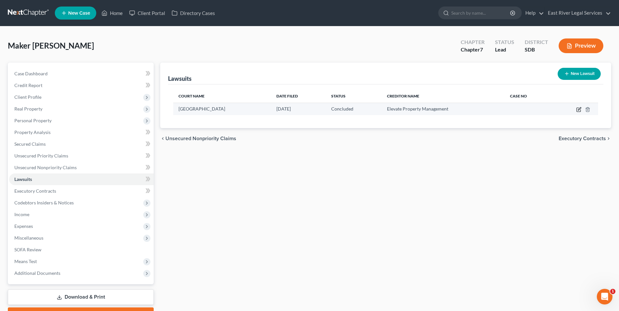
click at [578, 110] on icon "button" at bounding box center [578, 109] width 5 height 5
select select "43"
select select "2"
select select "4"
select select "43"
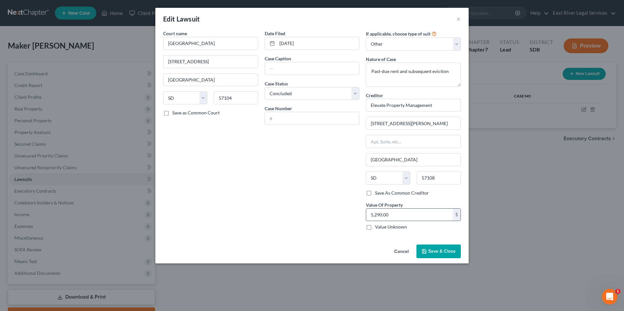
click at [404, 215] on input "5,290.00" at bounding box center [409, 215] width 86 height 12
type input "9,405"
click at [438, 252] on span "Save & Close" at bounding box center [441, 252] width 27 height 6
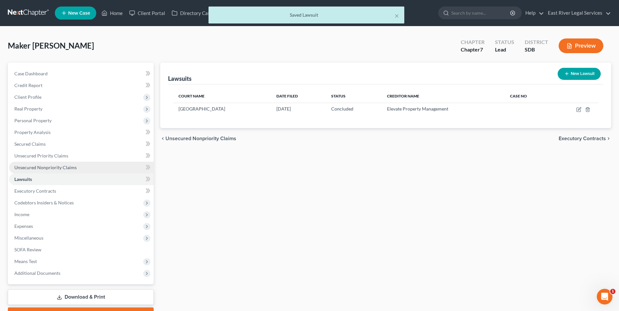
click at [75, 166] on link "Unsecured Nonpriority Claims" at bounding box center [81, 168] width 145 height 12
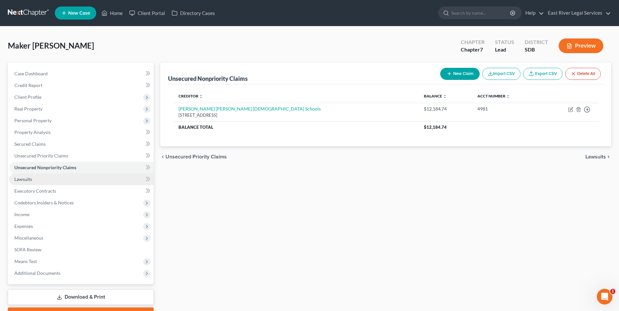
click at [65, 184] on link "Lawsuits" at bounding box center [81, 180] width 145 height 12
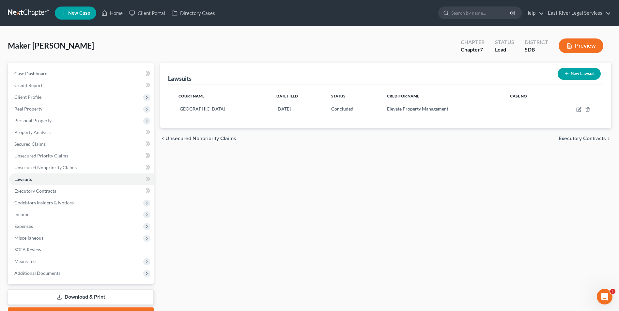
click at [572, 72] on button "New Lawsuit" at bounding box center [579, 74] width 43 height 12
select select "0"
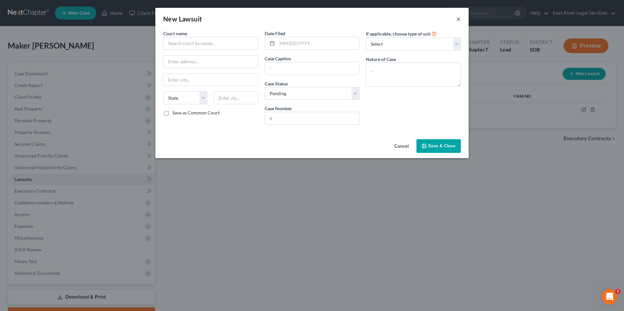
click at [460, 20] on button "×" at bounding box center [458, 19] width 5 height 8
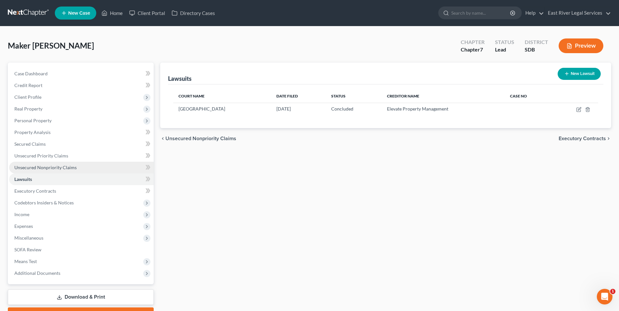
click at [63, 167] on span "Unsecured Nonpriority Claims" at bounding box center [45, 168] width 62 height 6
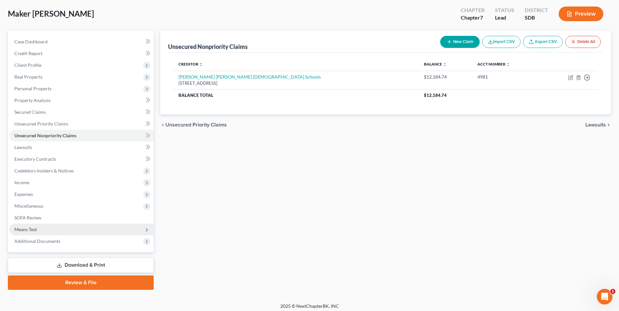
scroll to position [36, 0]
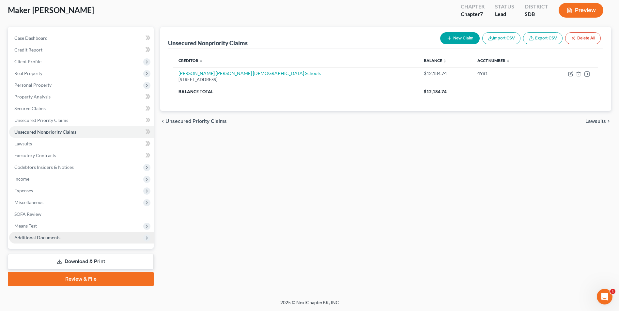
click at [59, 238] on span "Additional Documents" at bounding box center [37, 238] width 46 height 6
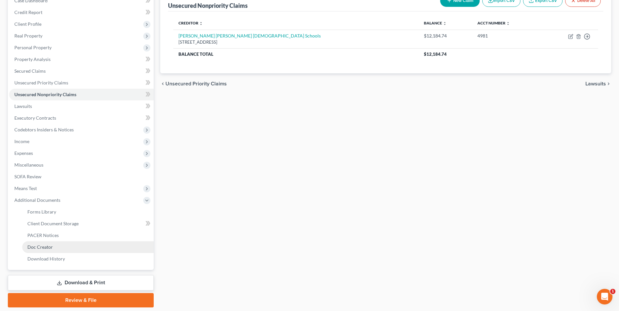
scroll to position [62, 0]
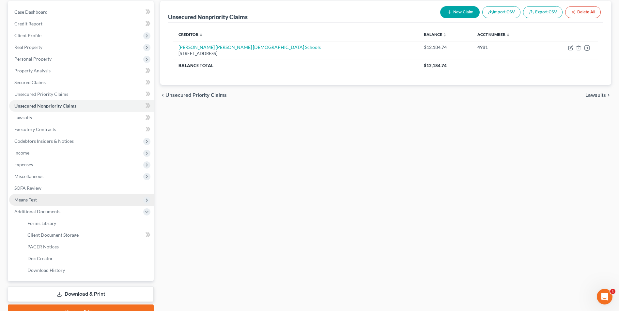
click at [60, 198] on span "Means Test" at bounding box center [81, 200] width 145 height 12
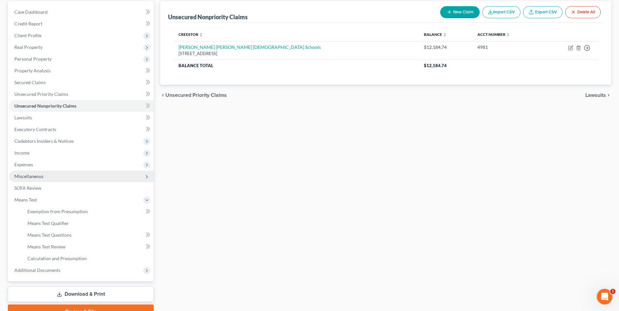
click at [64, 173] on span "Miscellaneous" at bounding box center [81, 177] width 145 height 12
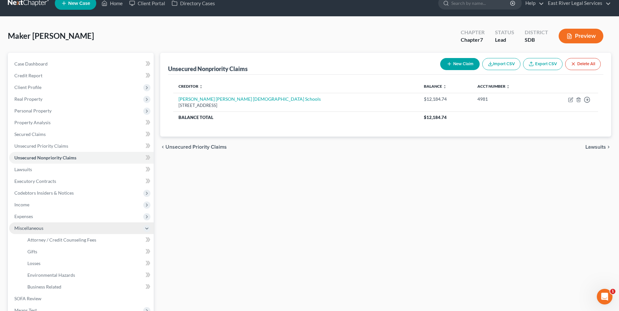
scroll to position [0, 0]
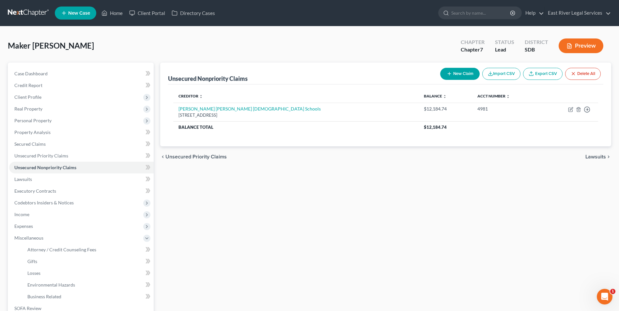
click at [485, 73] on button "Import CSV" at bounding box center [501, 74] width 38 height 12
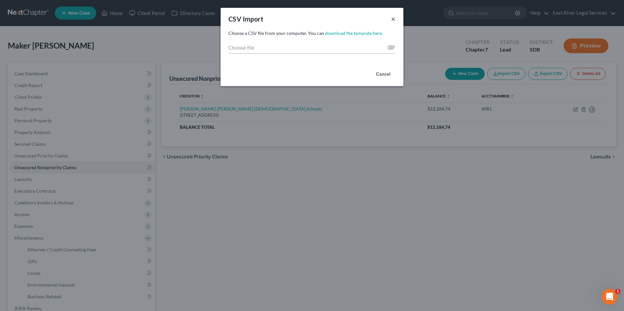
click at [393, 18] on button "×" at bounding box center [393, 19] width 5 height 8
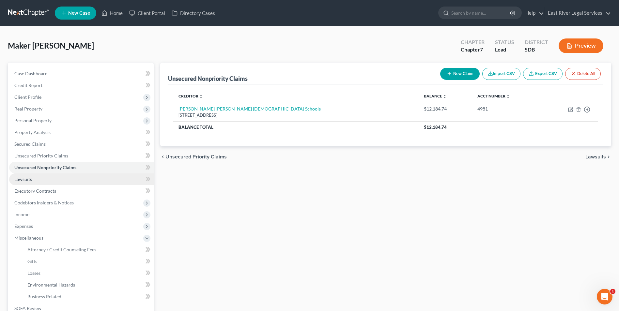
click at [58, 182] on link "Lawsuits" at bounding box center [81, 180] width 145 height 12
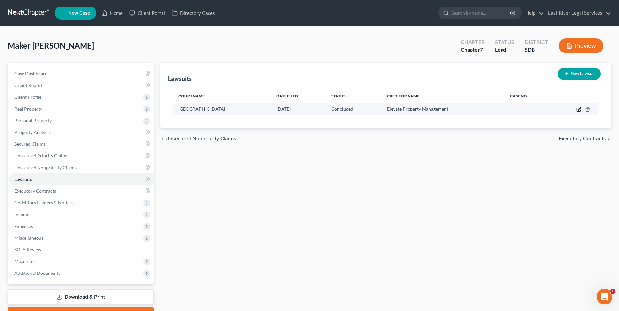
click at [578, 111] on icon "button" at bounding box center [578, 109] width 5 height 5
select select "43"
select select "2"
select select "4"
select select "43"
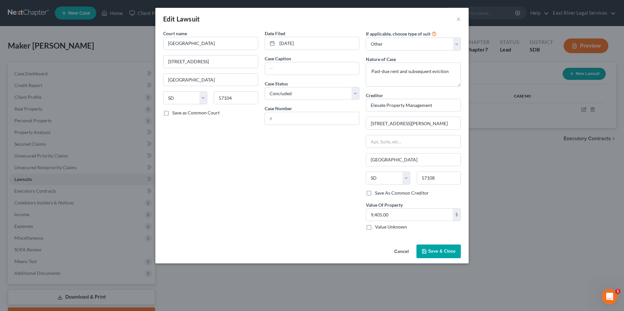
click at [393, 206] on label "Value Of Property" at bounding box center [384, 205] width 37 height 7
click at [461, 15] on div "Edit Lawsuit ×" at bounding box center [311, 19] width 313 height 22
click at [458, 18] on button "×" at bounding box center [458, 19] width 5 height 8
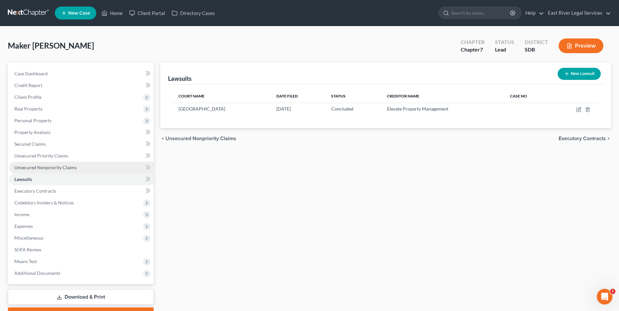
click at [101, 168] on link "Unsecured Nonpriority Claims" at bounding box center [81, 168] width 145 height 12
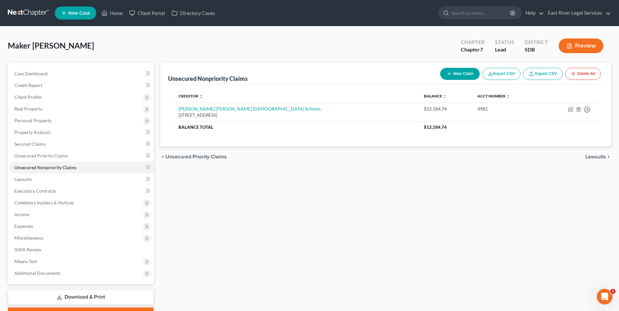
click at [450, 73] on icon "button" at bounding box center [449, 73] width 5 height 5
select select "0"
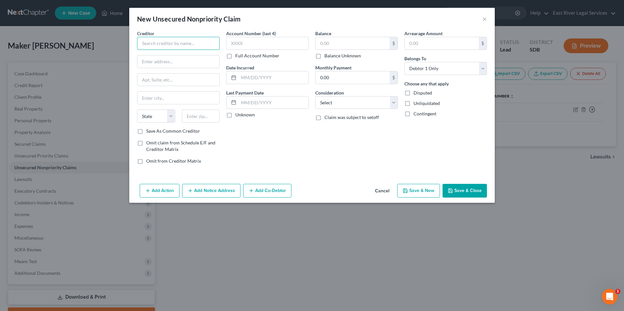
click at [176, 38] on input "text" at bounding box center [178, 43] width 83 height 13
click at [177, 41] on input "text" at bounding box center [178, 43] width 83 height 13
click at [163, 44] on input "text" at bounding box center [178, 43] width 83 height 13
type input "Elevate Living"
click at [161, 65] on input "text" at bounding box center [178, 61] width 82 height 12
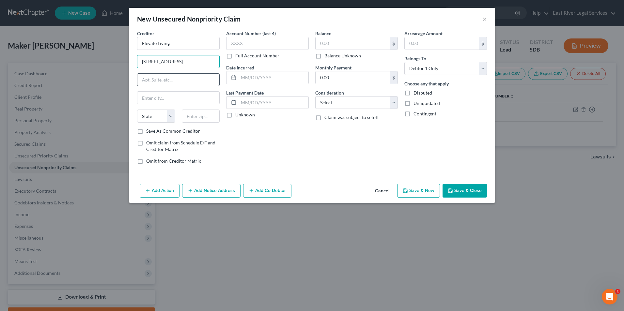
type input "[STREET_ADDRESS]"
click at [171, 80] on input "text" at bounding box center [178, 80] width 82 height 12
click at [176, 97] on input "text" at bounding box center [178, 98] width 82 height 12
type input "[GEOGRAPHIC_DATA]"
drag, startPoint x: 321, startPoint y: 129, endPoint x: 264, endPoint y: 129, distance: 57.1
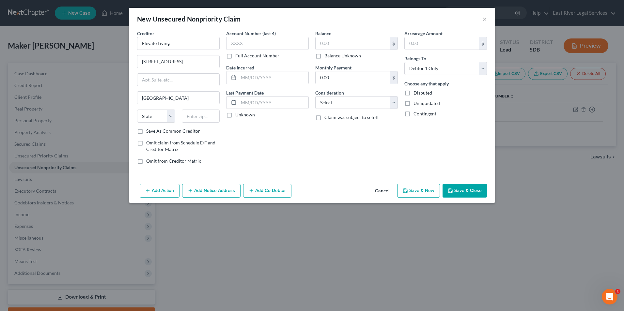
click at [318, 129] on div "Balance $ Balance Unknown Balance Undetermined $ Balance Unknown Monthly Paymen…" at bounding box center [356, 100] width 89 height 140
click at [160, 115] on select "State [US_STATE] AK AR AZ CA CO CT DE DC [GEOGRAPHIC_DATA] [GEOGRAPHIC_DATA] GU…" at bounding box center [156, 116] width 38 height 13
select select "43"
click at [137, 110] on select "State [US_STATE] AK AR AZ CA CO CT DE DC [GEOGRAPHIC_DATA] [GEOGRAPHIC_DATA] GU…" at bounding box center [156, 116] width 38 height 13
click at [324, 117] on label "Claim was subject to setoff" at bounding box center [351, 117] width 54 height 7
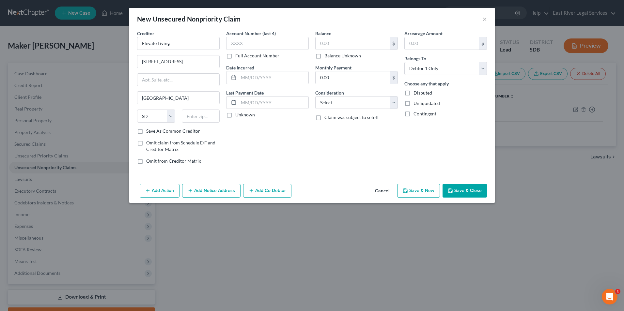
click at [327, 117] on input "Claim was subject to setoff" at bounding box center [329, 116] width 4 height 4
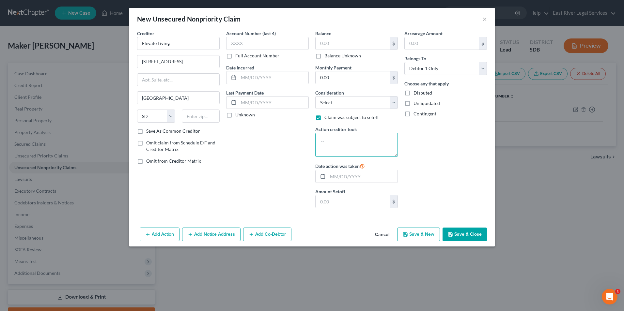
click at [336, 143] on textarea at bounding box center [356, 145] width 83 height 24
click at [324, 118] on label "Claim was subject to setoff" at bounding box center [351, 117] width 54 height 7
click at [327, 118] on input "Claim was subject to setoff" at bounding box center [329, 116] width 4 height 4
checkbox input "false"
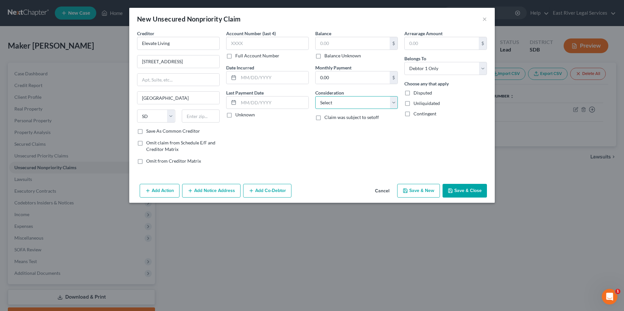
click at [393, 102] on select "Select Cable / Satellite Services Collection Agency Credit Card Debt Debt Couns…" at bounding box center [356, 102] width 83 height 13
select select "14"
click at [315, 96] on select "Select Cable / Satellite Services Collection Agency Credit Card Debt Debt Couns…" at bounding box center [356, 102] width 83 height 13
click at [338, 133] on input "text" at bounding box center [356, 127] width 82 height 12
type input "Rental property"
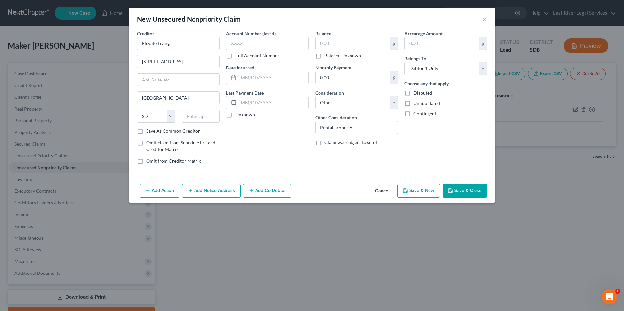
drag, startPoint x: 293, startPoint y: 132, endPoint x: 290, endPoint y: 129, distance: 4.4
click at [293, 132] on div "Account Number (last 4) Full Account Number Date Incurred Last Payment Date Unk…" at bounding box center [267, 100] width 89 height 140
click at [269, 77] on input "text" at bounding box center [273, 77] width 70 height 12
type input "[DATE]"
type input "9,402.47"
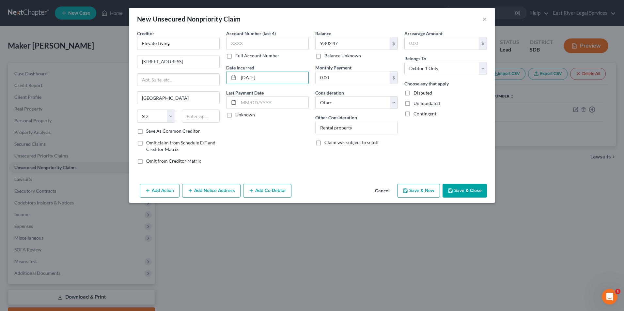
click at [469, 135] on div "Arrearage Amount $ Belongs To * Select Debtor 1 Only Debtor 2 Only Debtor 1 And…" at bounding box center [445, 100] width 89 height 140
click at [350, 79] on input "0.00" at bounding box center [352, 77] width 74 height 12
type input "363.64"
click at [272, 130] on div "Account Number (last 4) Full Account Number Date Incurred [DATE] Last Payment D…" at bounding box center [267, 100] width 89 height 140
click at [394, 106] on select "Select Cable / Satellite Services Collection Agency Credit Card Debt Debt Couns…" at bounding box center [356, 102] width 83 height 13
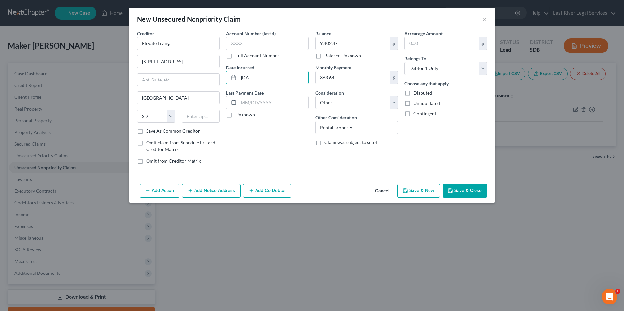
click at [261, 167] on div "Account Number (last 4) Full Account Number Date Incurred [DATE] Last Payment D…" at bounding box center [267, 100] width 89 height 140
click at [212, 117] on input "text" at bounding box center [201, 116] width 38 height 13
type input "57106"
click at [295, 161] on div "Account Number (last 4) Full Account Number Date Incurred [DATE] Last Payment D…" at bounding box center [267, 100] width 89 height 140
click at [470, 191] on button "Save & Close" at bounding box center [464, 191] width 44 height 14
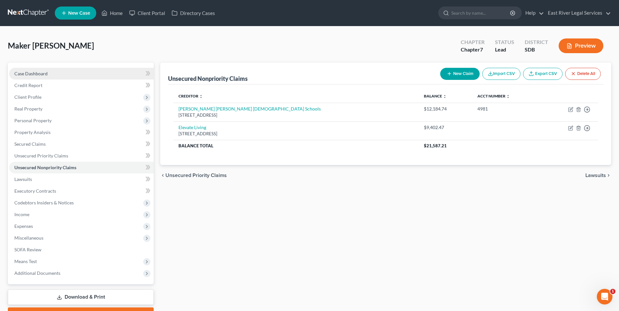
click at [65, 76] on link "Case Dashboard" at bounding box center [81, 74] width 145 height 12
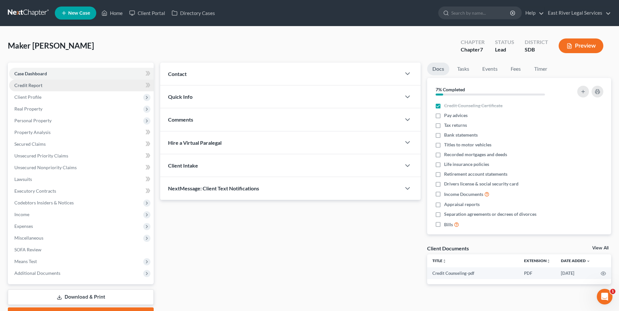
click at [59, 87] on link "Credit Report" at bounding box center [81, 86] width 145 height 12
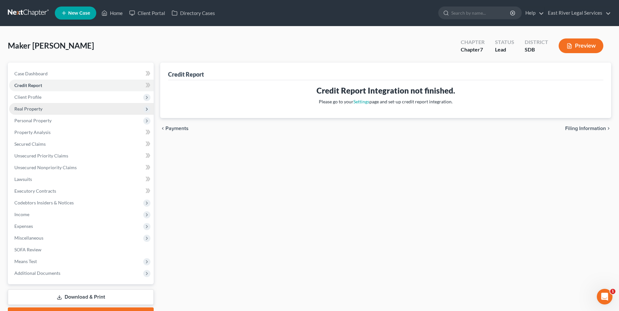
click at [63, 104] on span "Real Property" at bounding box center [81, 109] width 145 height 12
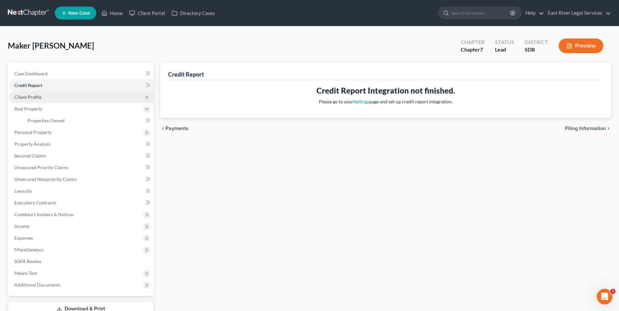
click at [66, 98] on span "Client Profile" at bounding box center [81, 97] width 145 height 12
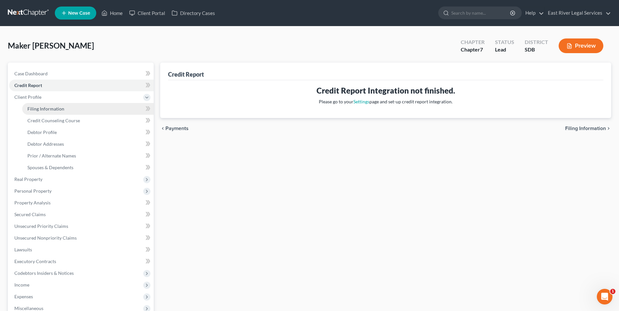
click at [66, 110] on link "Filing Information" at bounding box center [87, 109] width 131 height 12
select select "1"
select select "0"
select select "43"
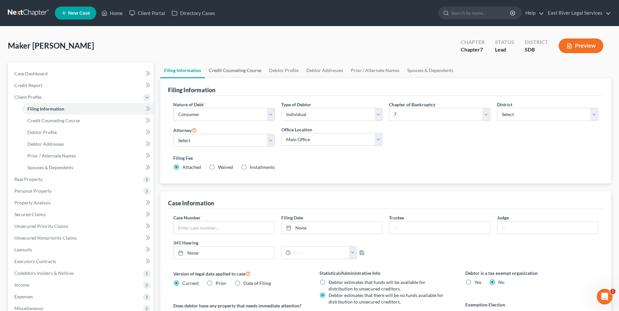
click at [230, 67] on link "Credit Counseling Course" at bounding box center [235, 71] width 60 height 16
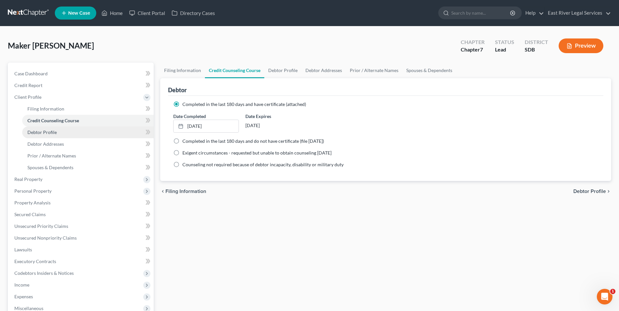
click at [73, 133] on link "Debtor Profile" at bounding box center [87, 133] width 131 height 12
select select "0"
select select "3"
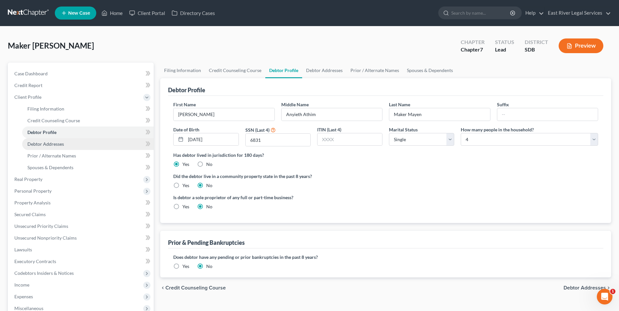
click at [87, 145] on link "Debtor Addresses" at bounding box center [87, 144] width 131 height 12
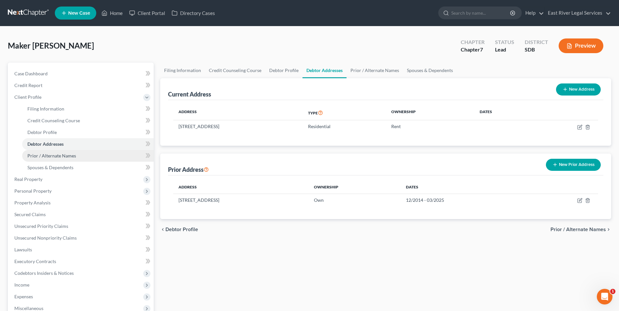
click at [92, 157] on link "Prior / Alternate Names" at bounding box center [87, 156] width 131 height 12
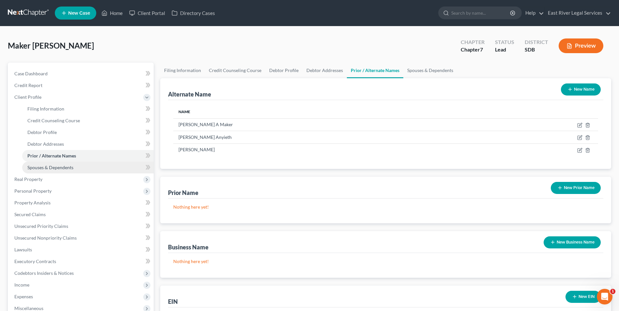
click at [79, 168] on link "Spouses & Dependents" at bounding box center [87, 168] width 131 height 12
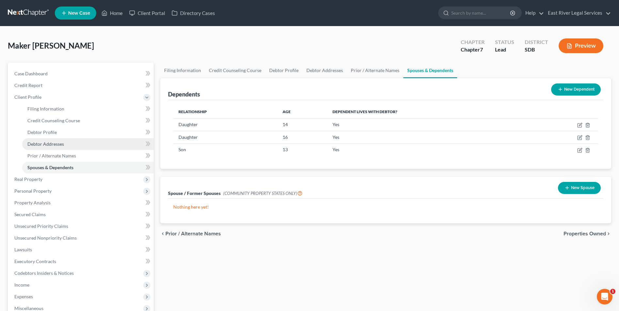
scroll to position [33, 0]
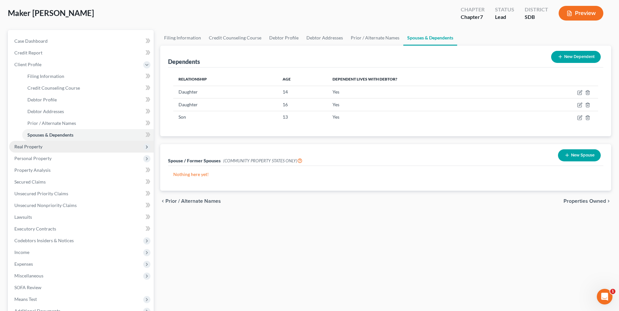
click at [78, 147] on span "Real Property" at bounding box center [81, 147] width 145 height 12
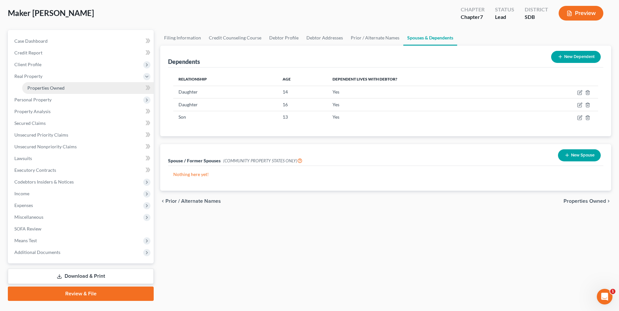
click at [71, 89] on link "Properties Owned" at bounding box center [87, 88] width 131 height 12
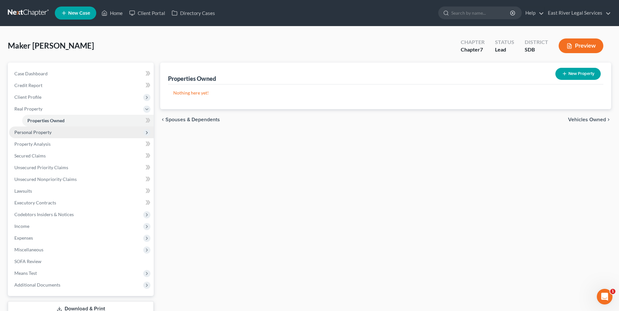
click at [68, 134] on span "Personal Property" at bounding box center [81, 133] width 145 height 12
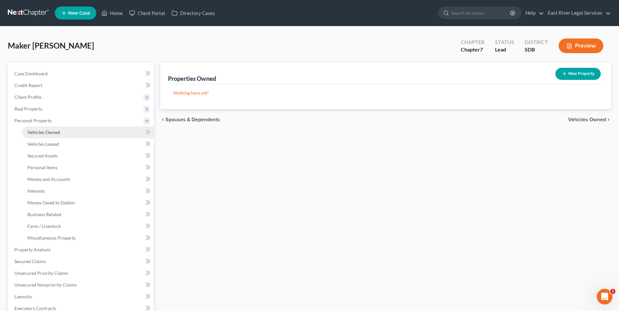
click at [69, 136] on link "Vehicles Owned" at bounding box center [87, 133] width 131 height 12
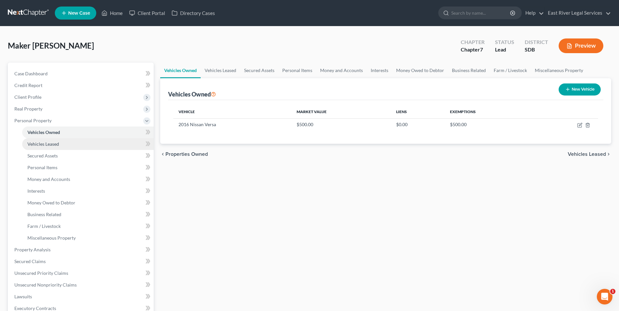
click at [81, 144] on link "Vehicles Leased" at bounding box center [87, 144] width 131 height 12
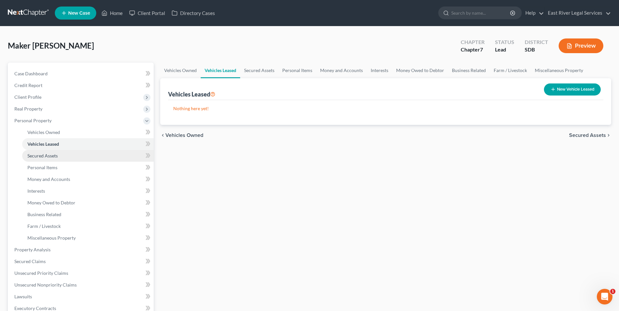
click at [81, 158] on link "Secured Assets" at bounding box center [87, 156] width 131 height 12
click at [75, 144] on link "Vehicles Leased" at bounding box center [87, 144] width 131 height 12
click at [76, 132] on link "Vehicles Owned" at bounding box center [87, 133] width 131 height 12
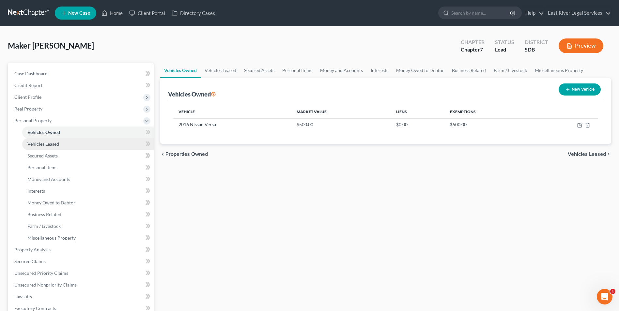
click at [86, 142] on link "Vehicles Leased" at bounding box center [87, 144] width 131 height 12
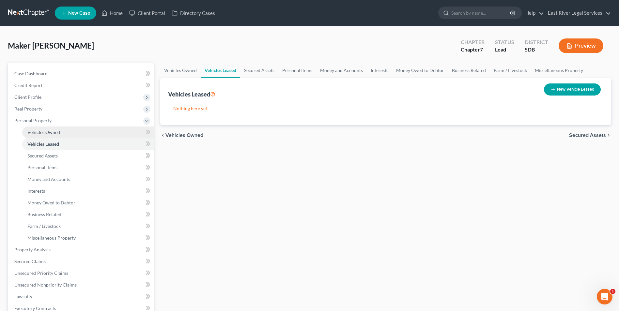
click at [89, 131] on link "Vehicles Owned" at bounding box center [87, 133] width 131 height 12
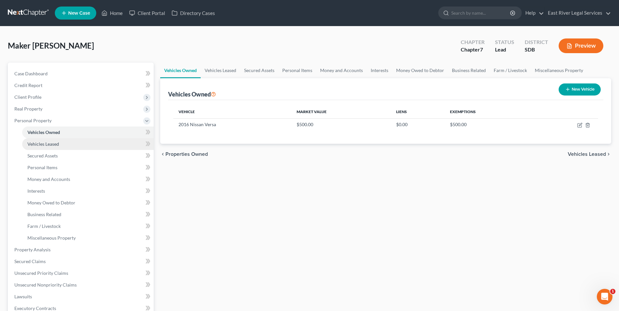
click at [89, 146] on link "Vehicles Leased" at bounding box center [87, 144] width 131 height 12
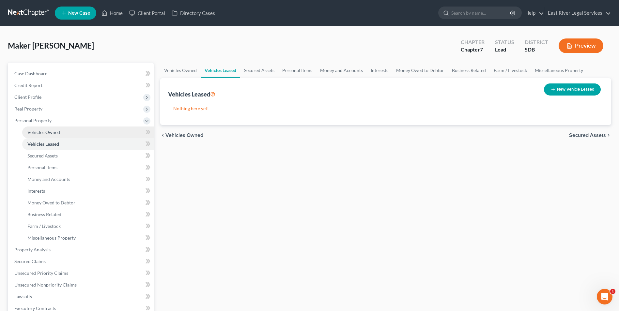
click at [75, 131] on link "Vehicles Owned" at bounding box center [87, 133] width 131 height 12
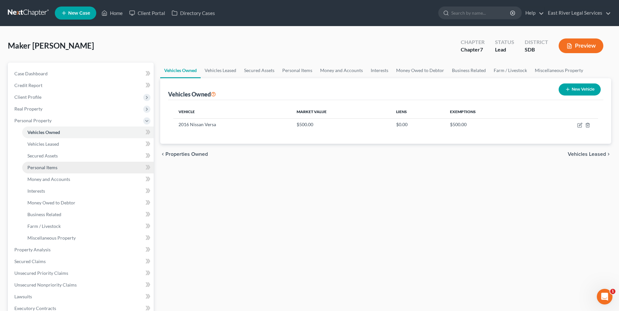
click at [79, 170] on link "Personal Items" at bounding box center [87, 168] width 131 height 12
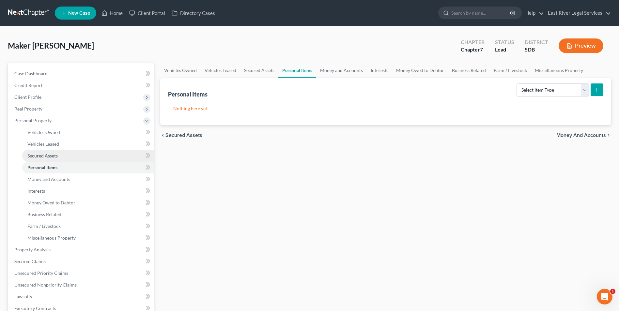
click at [75, 159] on link "Secured Assets" at bounding box center [87, 156] width 131 height 12
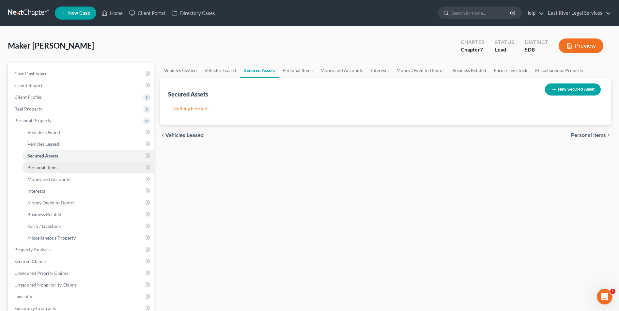
click at [75, 169] on link "Personal Items" at bounding box center [87, 168] width 131 height 12
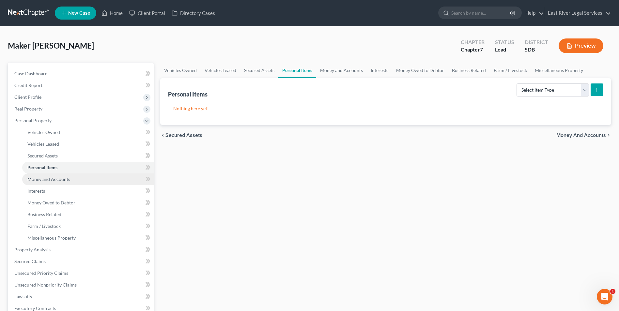
click at [85, 178] on link "Money and Accounts" at bounding box center [87, 180] width 131 height 12
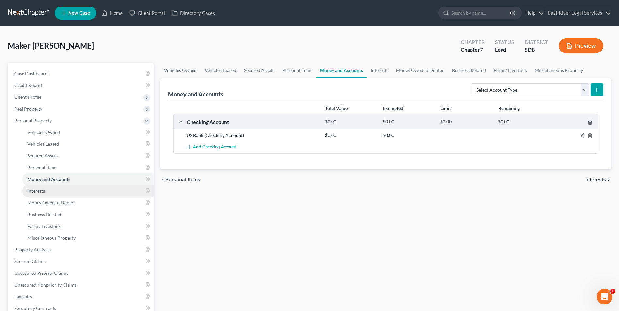
click at [79, 195] on link "Interests" at bounding box center [87, 191] width 131 height 12
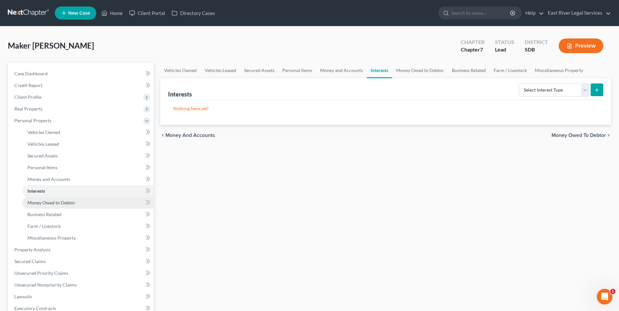
click at [79, 200] on link "Money Owed to Debtor" at bounding box center [87, 203] width 131 height 12
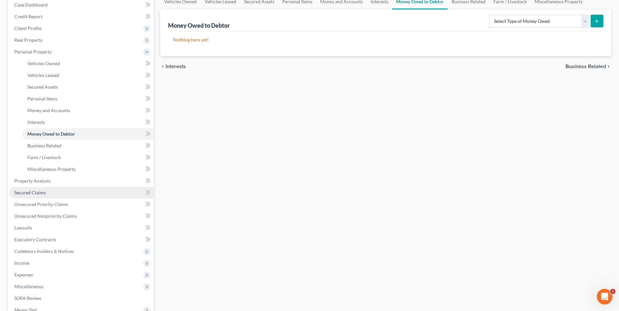
scroll to position [98, 0]
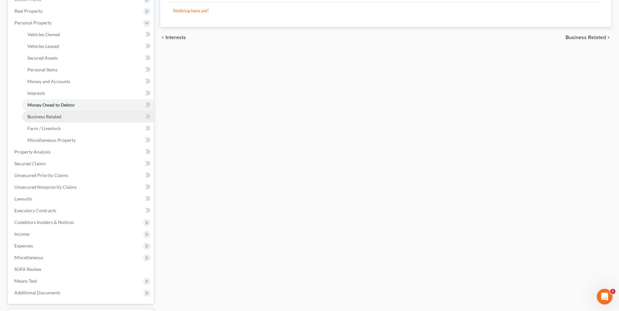
click at [78, 119] on link "Business Related" at bounding box center [87, 117] width 131 height 12
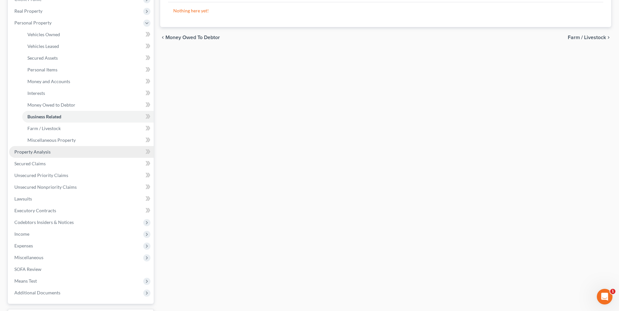
click at [59, 154] on link "Property Analysis" at bounding box center [81, 152] width 145 height 12
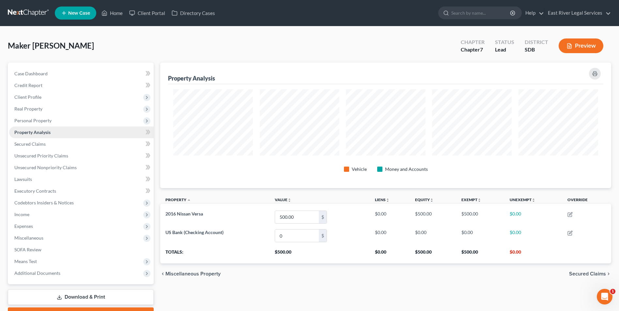
scroll to position [126, 451]
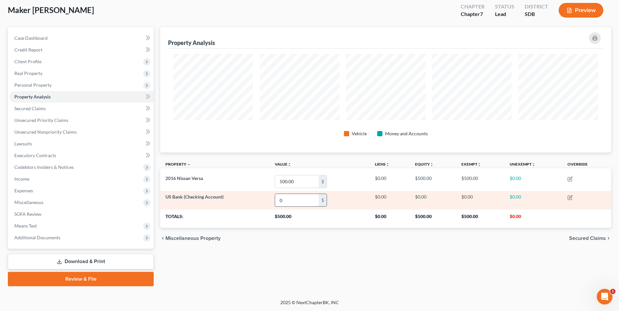
click at [292, 200] on input "0" at bounding box center [297, 200] width 44 height 12
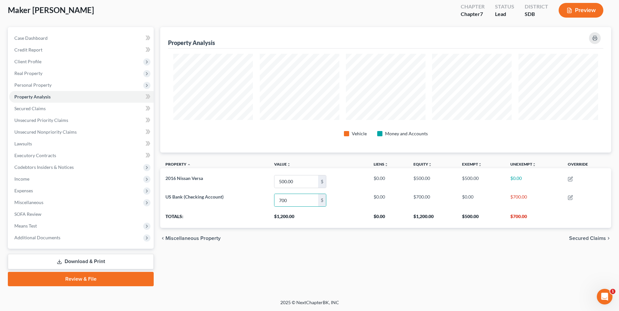
click at [315, 241] on div "chevron_left Miscellaneous Property Secured Claims chevron_right" at bounding box center [385, 238] width 451 height 21
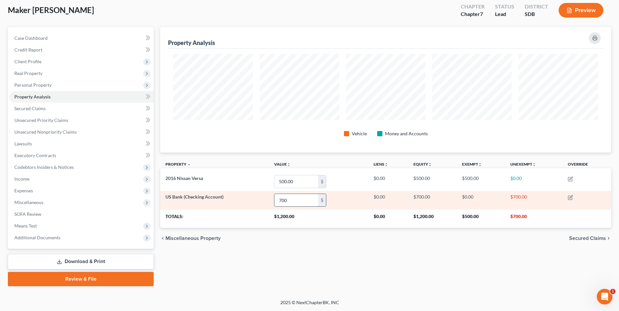
click at [292, 202] on input "700" at bounding box center [296, 200] width 44 height 12
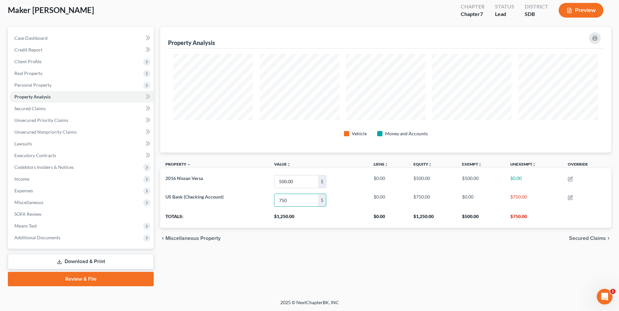
type input "750"
click at [360, 259] on div "Property Analysis Vehicle Money and Accounts Property unfold_more expand_more e…" at bounding box center [385, 156] width 457 height 259
click at [85, 108] on link "Secured Claims" at bounding box center [81, 109] width 145 height 12
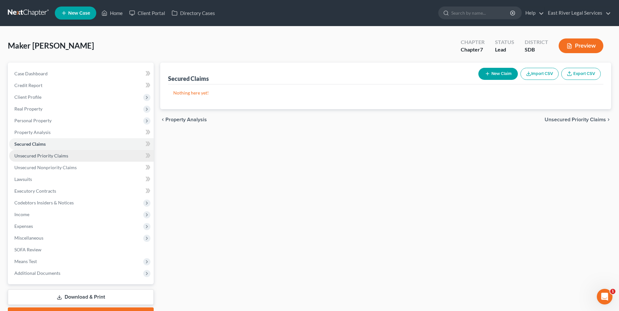
click at [88, 154] on link "Unsecured Priority Claims" at bounding box center [81, 156] width 145 height 12
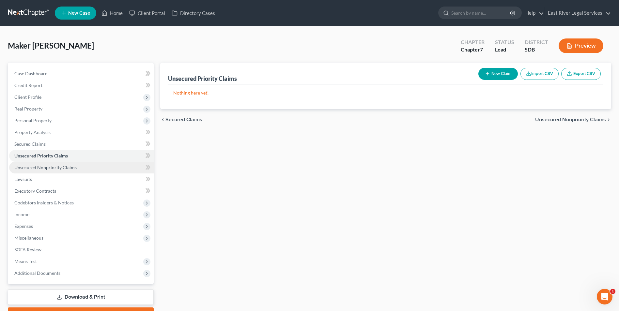
click at [82, 170] on link "Unsecured Nonpriority Claims" at bounding box center [81, 168] width 145 height 12
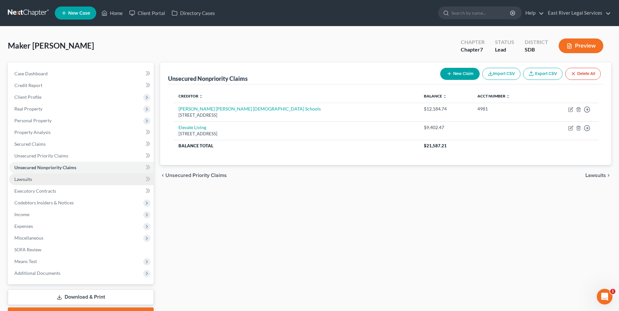
click at [89, 179] on link "Lawsuits" at bounding box center [81, 180] width 145 height 12
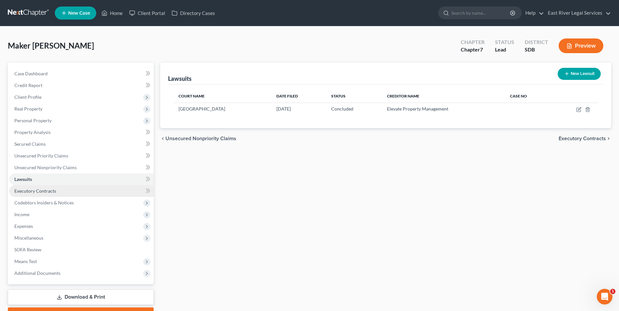
click at [80, 195] on link "Executory Contracts" at bounding box center [81, 191] width 145 height 12
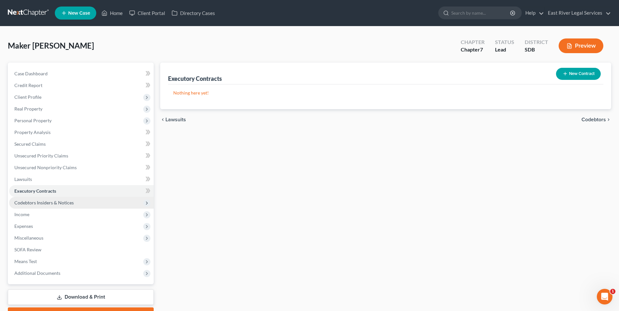
click at [79, 206] on span "Codebtors Insiders & Notices" at bounding box center [81, 203] width 145 height 12
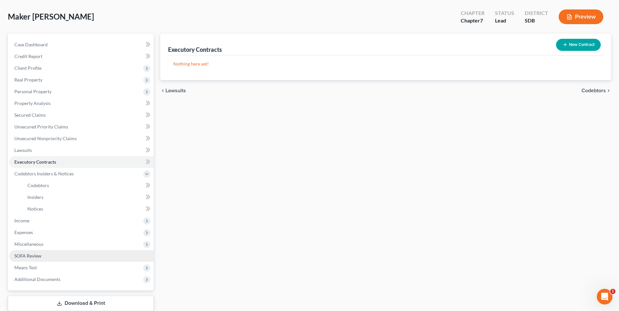
scroll to position [65, 0]
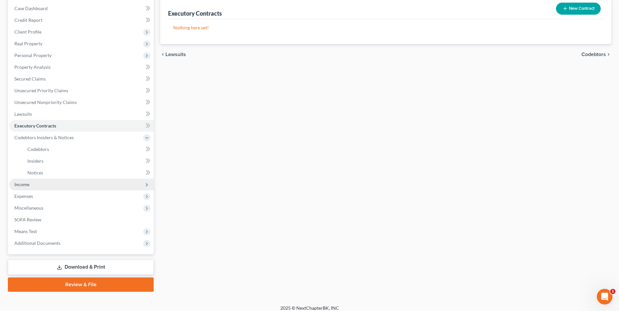
click at [63, 183] on span "Income" at bounding box center [81, 185] width 145 height 12
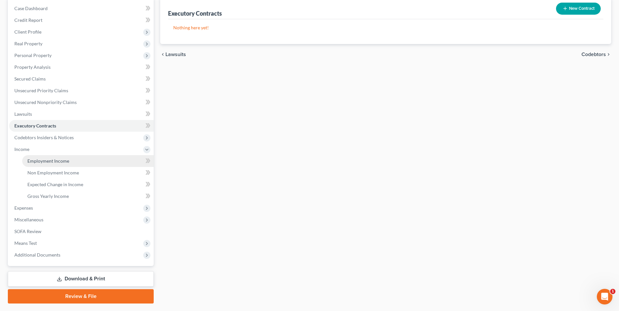
click at [76, 164] on link "Employment Income" at bounding box center [87, 161] width 131 height 12
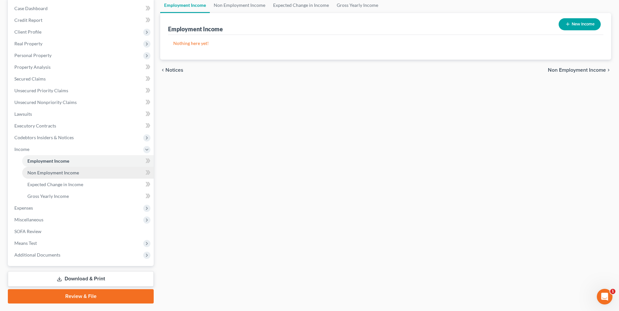
scroll to position [33, 0]
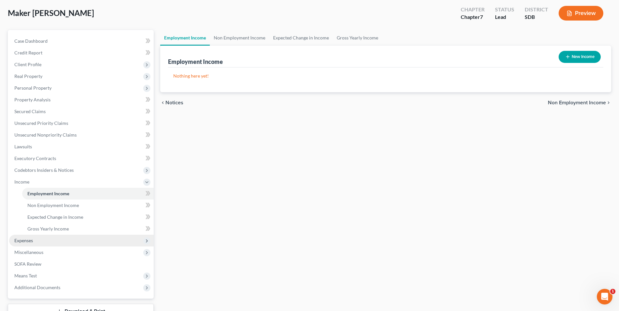
click at [82, 242] on span "Expenses" at bounding box center [81, 241] width 145 height 12
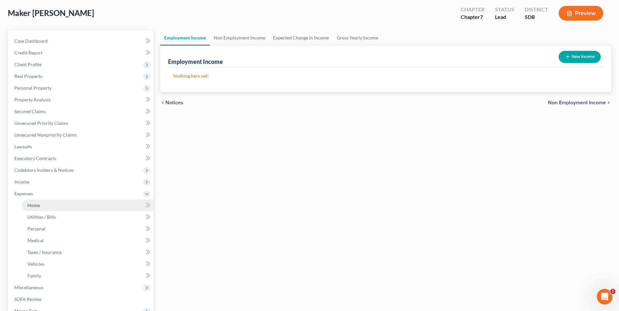
click at [73, 209] on link "Home" at bounding box center [87, 206] width 131 height 12
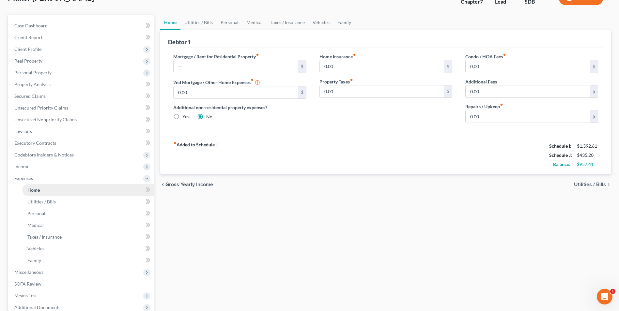
scroll to position [33, 0]
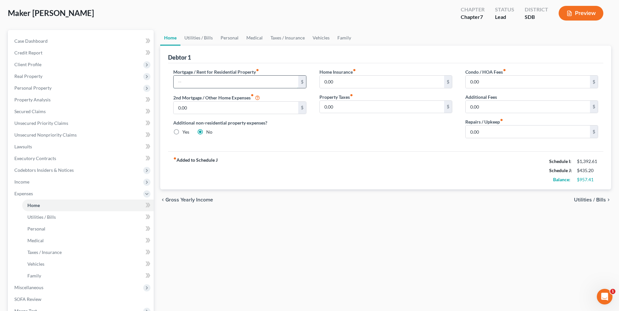
click at [218, 82] on input "text" at bounding box center [236, 82] width 124 height 12
type input "150"
click at [326, 236] on div "Home Utilities / Bills Personal Medical Taxes / Insurance Vehicles Family Debto…" at bounding box center [385, 201] width 457 height 342
click at [321, 165] on div "fiber_manual_record Added to Schedule J Schedule I: $1,392.61 Schedule J: $585.…" at bounding box center [385, 170] width 435 height 38
drag, startPoint x: 296, startPoint y: 165, endPoint x: 222, endPoint y: 125, distance: 83.7
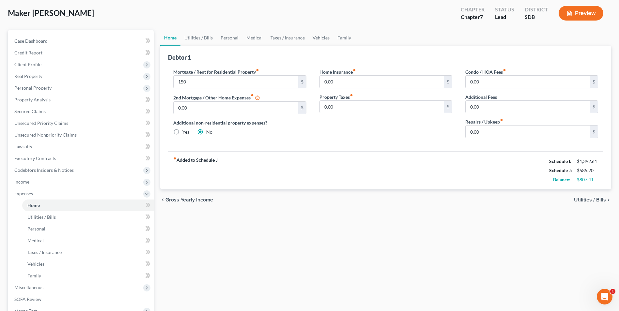
click at [295, 165] on div "fiber_manual_record Added to Schedule J Schedule I: $1,392.61 Schedule J: $585.…" at bounding box center [385, 170] width 435 height 38
click at [206, 34] on link "Utilities / Bills" at bounding box center [198, 38] width 36 height 16
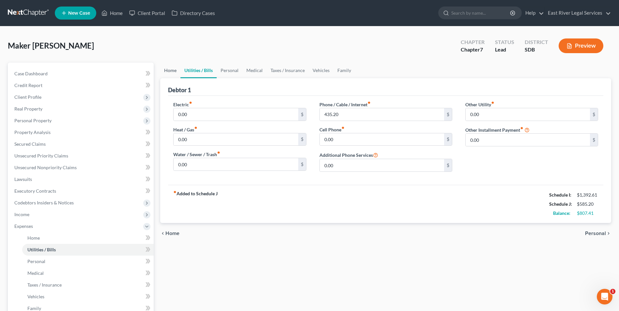
click at [169, 64] on link "Home" at bounding box center [170, 71] width 20 height 16
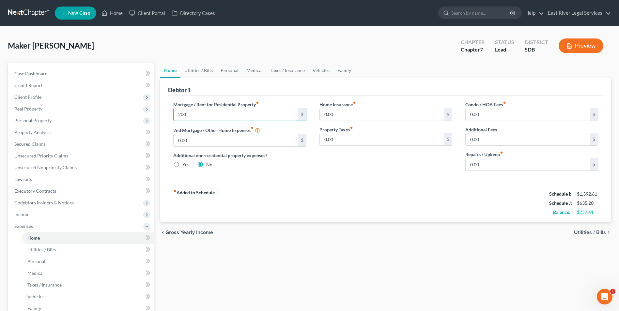
type input "200"
click at [354, 252] on div "Home Utilities / Bills Personal Medical Taxes / Insurance Vehicles Family Debto…" at bounding box center [385, 234] width 457 height 342
click at [298, 200] on div "fiber_manual_record Added to Schedule J Schedule I: $1,392.61 Schedule J: $635.…" at bounding box center [385, 203] width 435 height 38
click at [189, 69] on link "Utilities / Bills" at bounding box center [198, 71] width 36 height 16
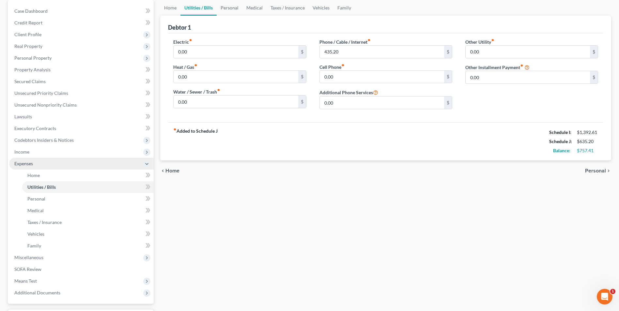
scroll to position [65, 0]
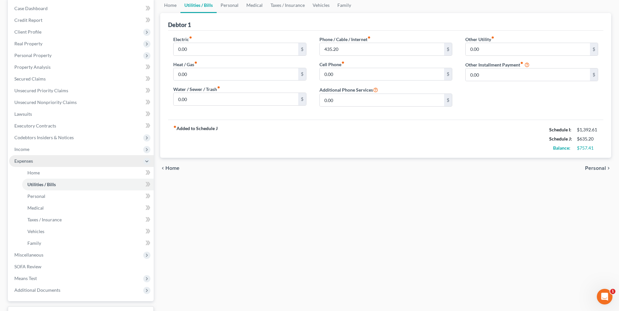
click at [84, 155] on span "Expenses" at bounding box center [81, 161] width 145 height 12
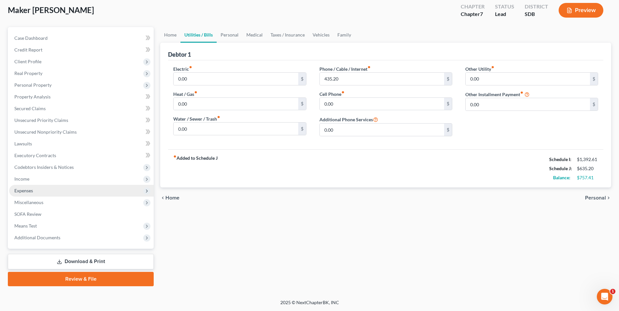
scroll to position [36, 0]
click at [77, 177] on span "Income" at bounding box center [81, 179] width 145 height 12
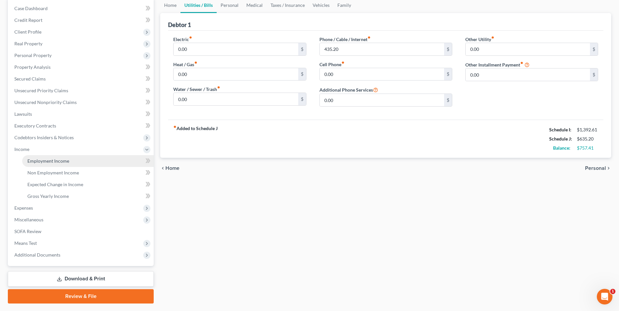
click at [95, 163] on link "Employment Income" at bounding box center [87, 161] width 131 height 12
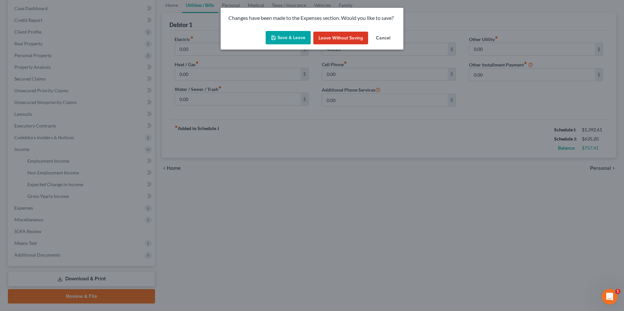
click at [290, 35] on button "Save & Leave" at bounding box center [288, 38] width 45 height 14
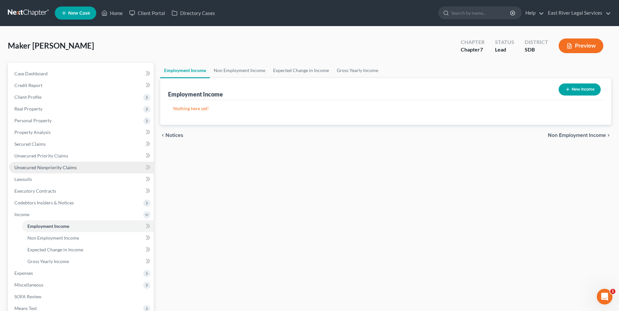
click at [75, 162] on link "Unsecured Nonpriority Claims" at bounding box center [81, 168] width 145 height 12
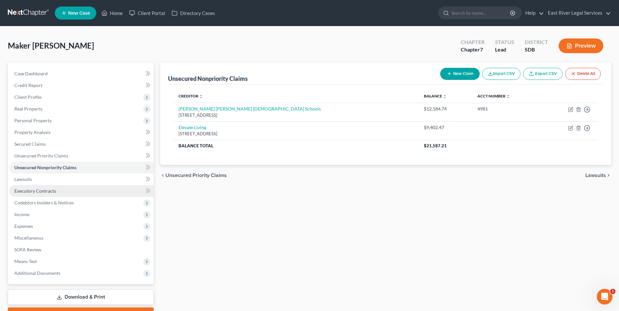
click at [62, 191] on link "Executory Contracts" at bounding box center [81, 191] width 145 height 12
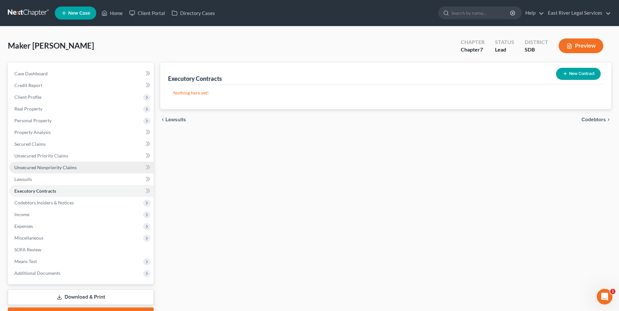
click at [58, 167] on span "Unsecured Nonpriority Claims" at bounding box center [45, 168] width 62 height 6
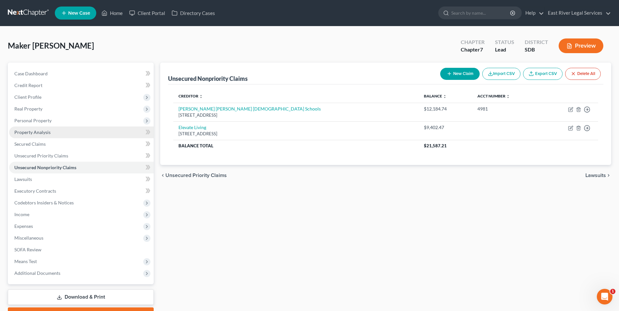
click at [59, 135] on link "Property Analysis" at bounding box center [81, 133] width 145 height 12
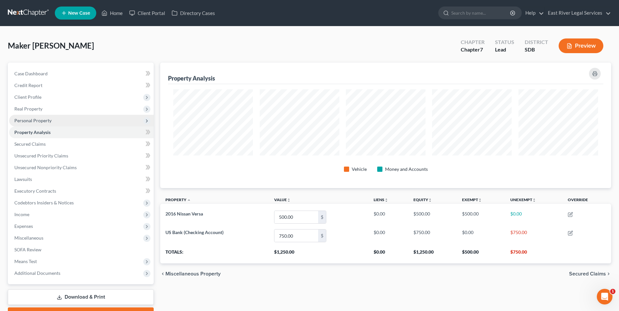
click at [62, 117] on span "Personal Property" at bounding box center [81, 121] width 145 height 12
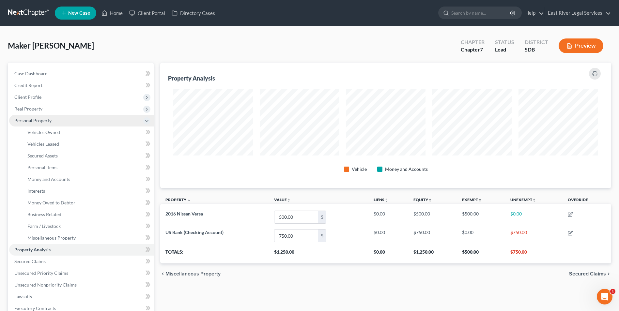
scroll to position [126, 451]
click at [65, 107] on span "Real Property" at bounding box center [81, 109] width 145 height 12
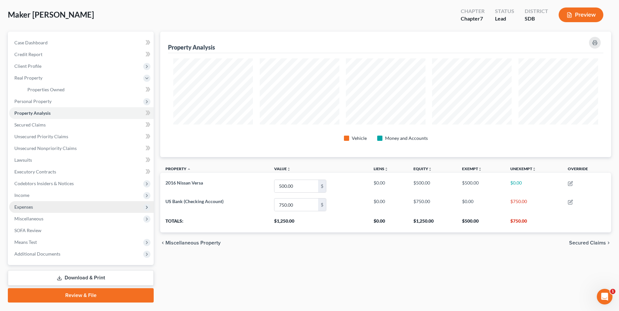
scroll to position [33, 0]
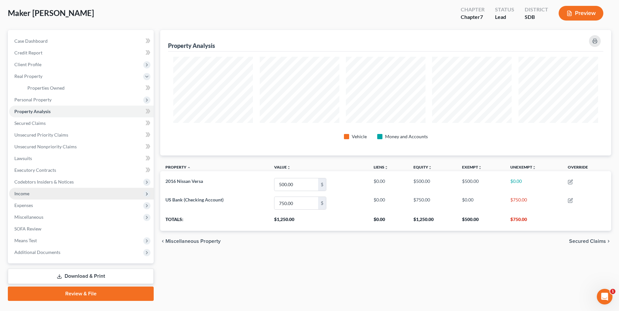
click at [55, 197] on span "Income" at bounding box center [81, 194] width 145 height 12
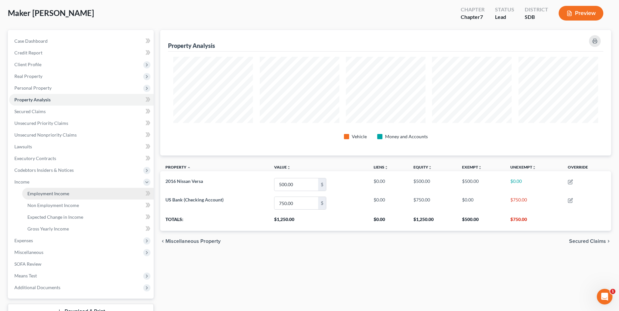
click at [76, 192] on link "Employment Income" at bounding box center [87, 194] width 131 height 12
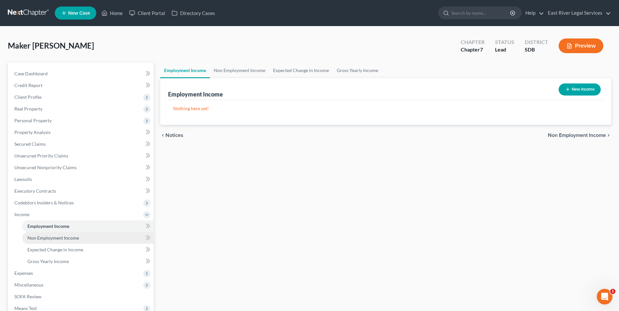
click at [91, 236] on link "Non Employment Income" at bounding box center [87, 238] width 131 height 12
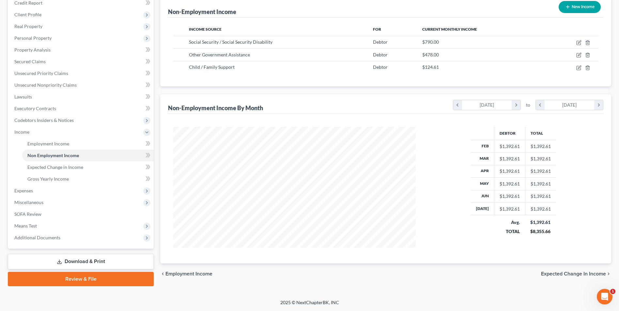
scroll to position [121, 255]
click at [82, 191] on span "Expenses" at bounding box center [81, 191] width 145 height 12
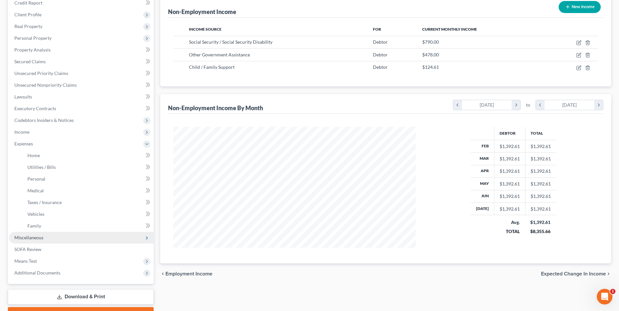
click at [87, 240] on span "Miscellaneous" at bounding box center [81, 238] width 145 height 12
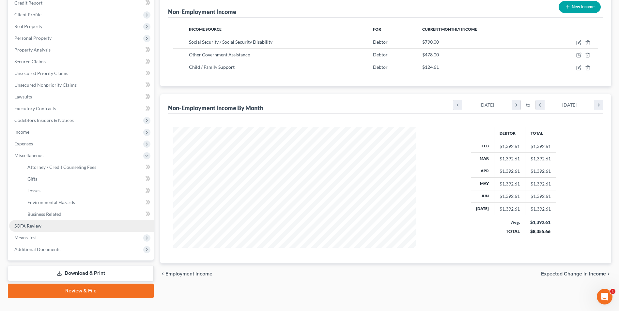
click at [92, 229] on link "SOFA Review" at bounding box center [81, 226] width 145 height 12
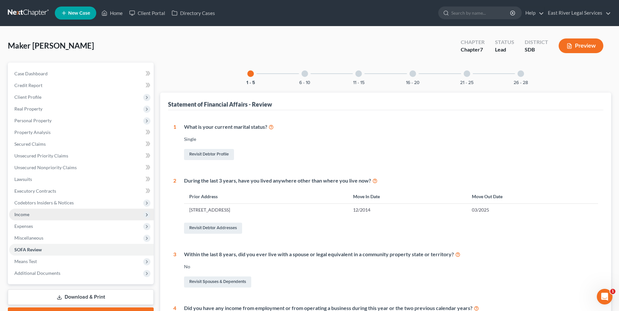
click at [71, 214] on span "Income" at bounding box center [81, 215] width 145 height 12
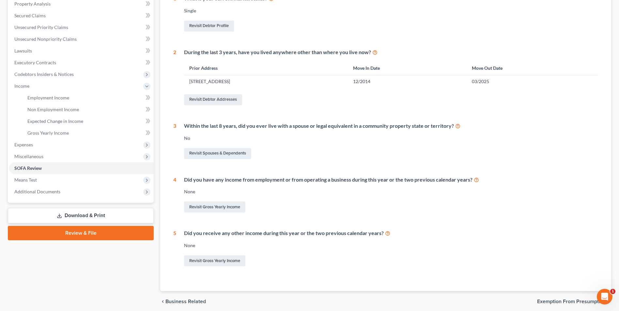
scroll to position [130, 0]
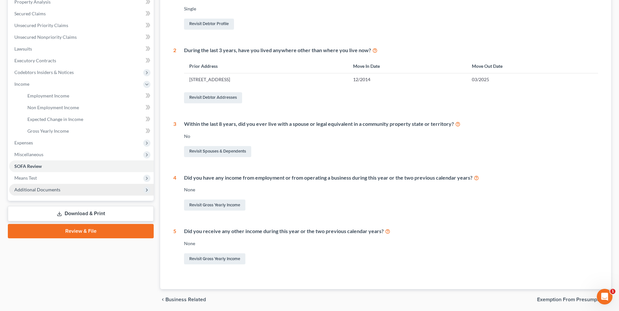
click at [95, 190] on span "Additional Documents" at bounding box center [81, 190] width 145 height 12
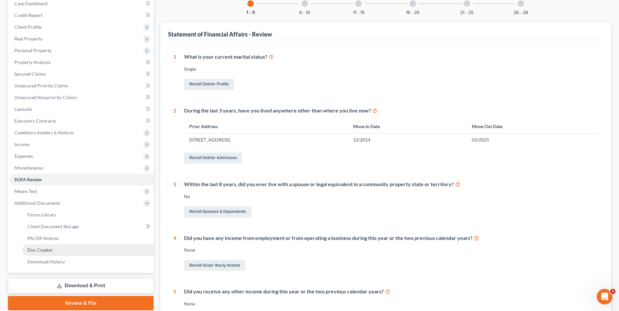
scroll to position [0, 0]
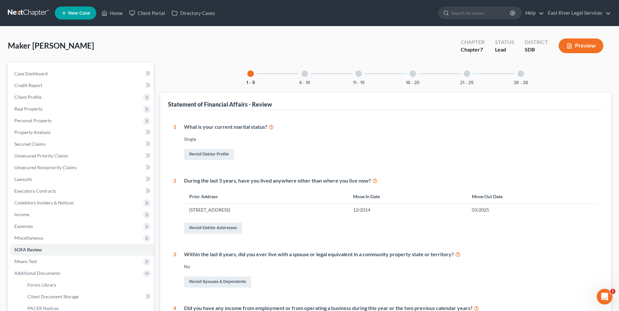
click at [304, 72] on div at bounding box center [304, 73] width 7 height 7
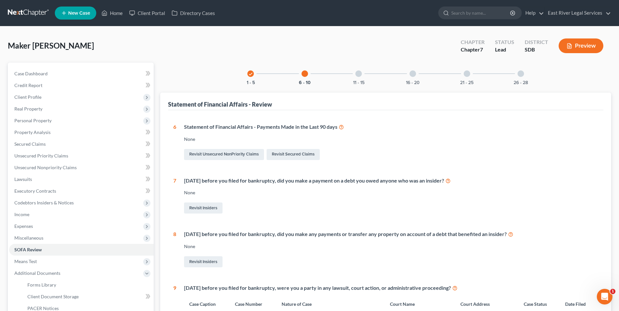
click at [253, 75] on div "check 1 - 5" at bounding box center [250, 74] width 22 height 22
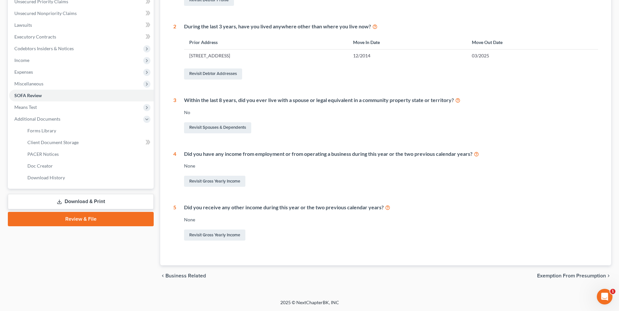
scroll to position [122, 0]
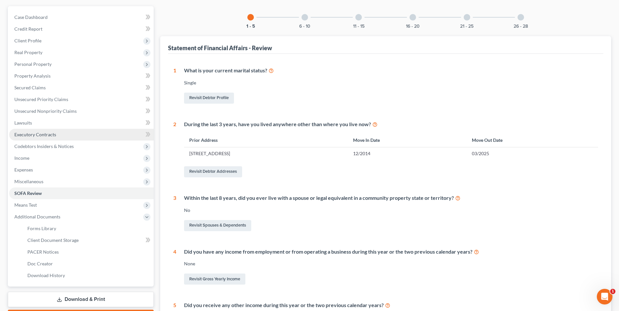
click at [68, 132] on link "Executory Contracts" at bounding box center [81, 135] width 145 height 12
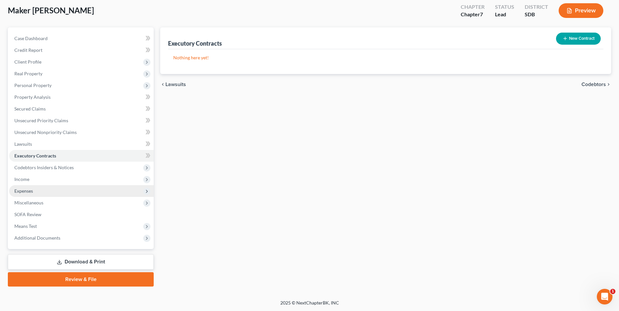
scroll to position [36, 0]
click at [58, 179] on span "Income" at bounding box center [81, 179] width 145 height 12
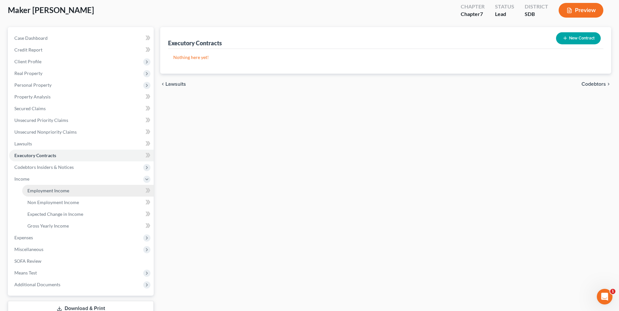
click at [86, 185] on link "Employment Income" at bounding box center [87, 191] width 131 height 12
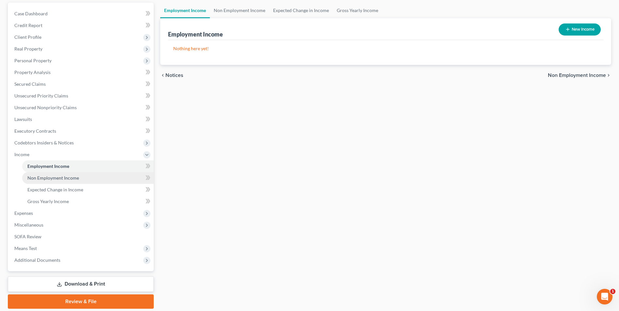
scroll to position [65, 0]
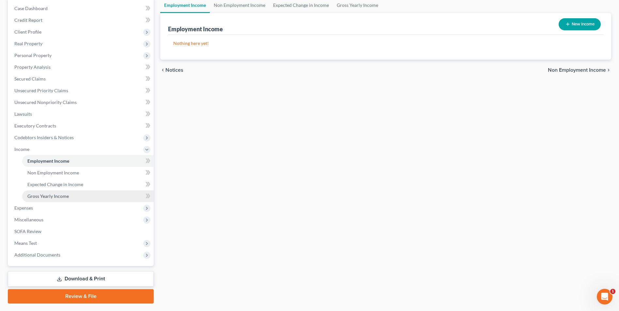
click at [81, 201] on link "Gross Yearly Income" at bounding box center [87, 197] width 131 height 12
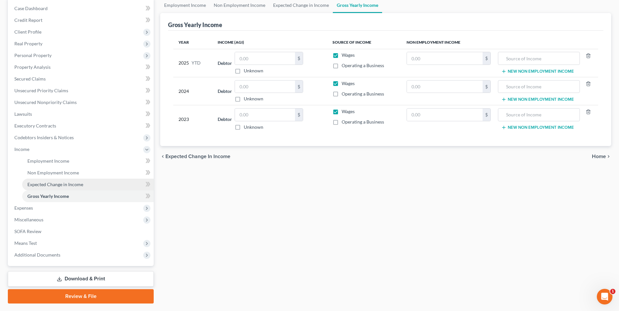
click at [99, 183] on link "Expected Change in Income" at bounding box center [87, 185] width 131 height 12
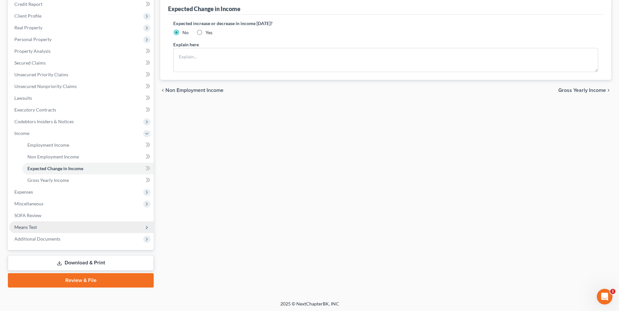
scroll to position [83, 0]
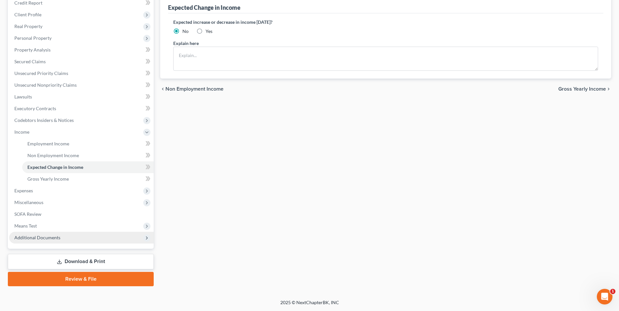
click at [74, 242] on span "Additional Documents" at bounding box center [81, 238] width 145 height 12
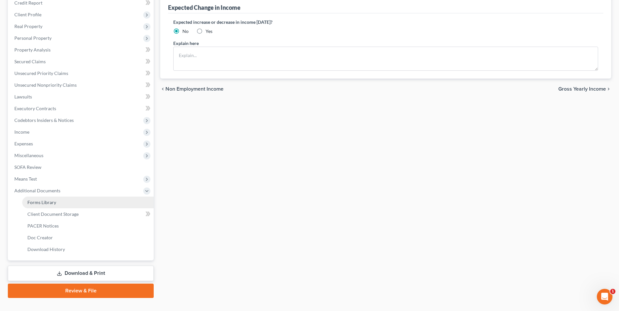
click at [82, 202] on link "Forms Library" at bounding box center [87, 203] width 131 height 12
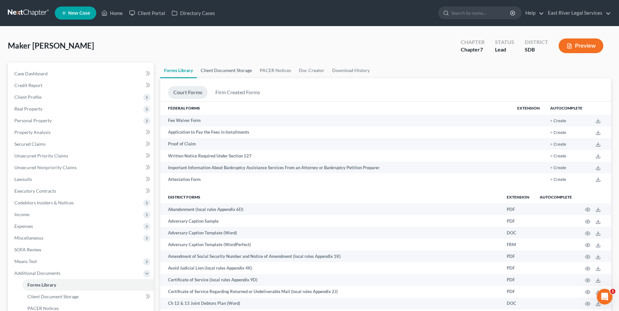
click at [225, 68] on link "Client Document Storage" at bounding box center [226, 71] width 59 height 16
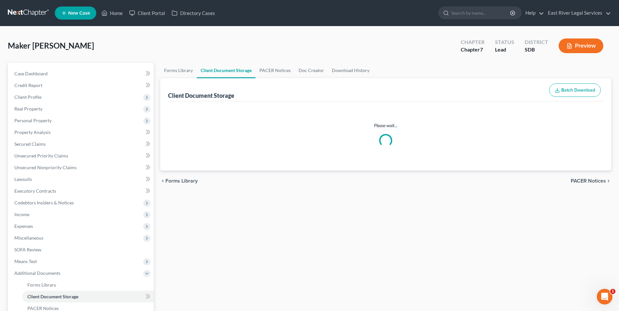
select select "0"
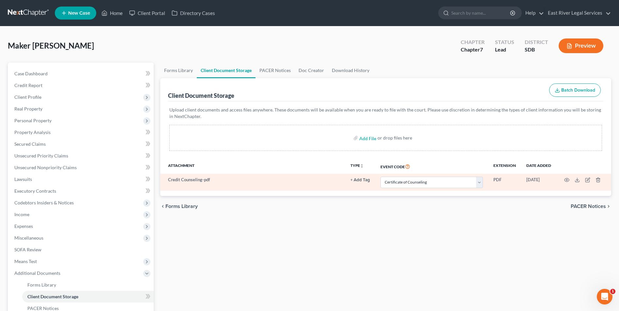
click at [191, 180] on td "Credit Counseling-pdf" at bounding box center [252, 182] width 185 height 17
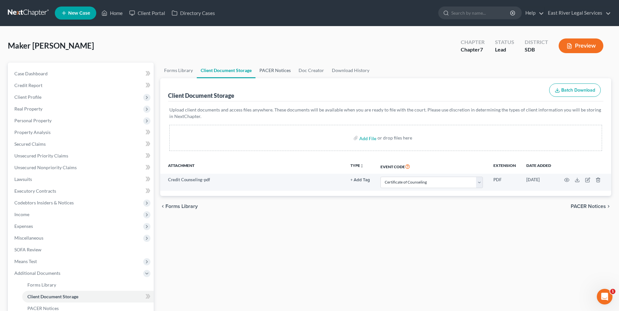
click at [270, 67] on link "PACER Notices" at bounding box center [274, 71] width 39 height 16
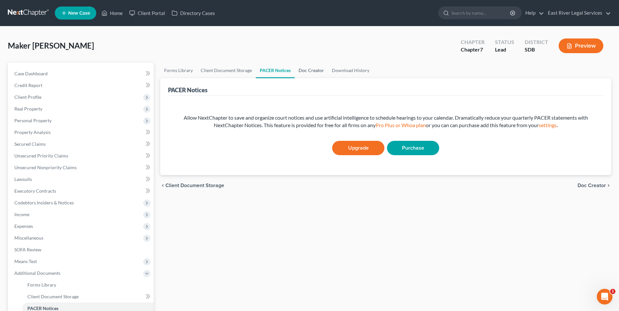
click at [306, 70] on link "Doc Creator" at bounding box center [311, 71] width 33 height 16
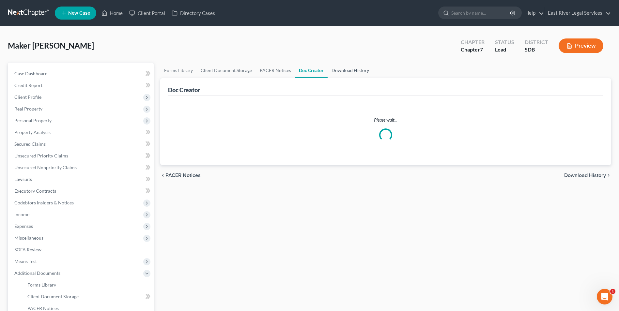
click at [346, 69] on link "Download History" at bounding box center [350, 71] width 45 height 16
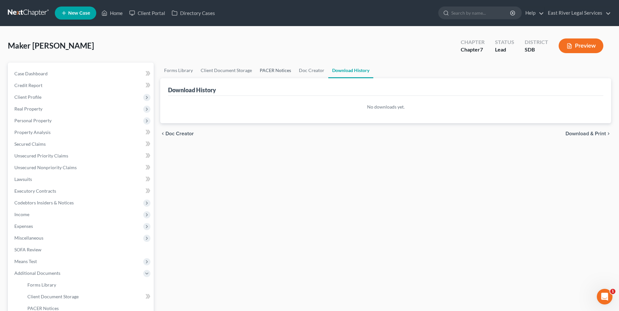
click at [292, 69] on link "PACER Notices" at bounding box center [275, 71] width 39 height 16
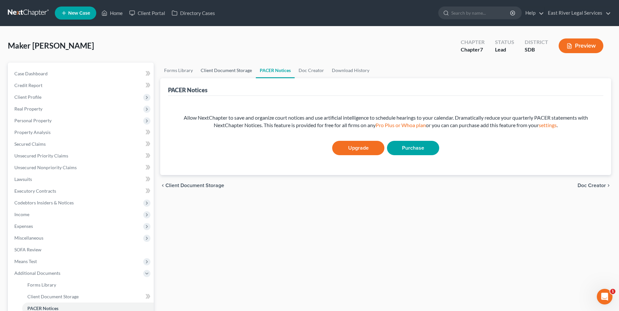
click at [227, 70] on link "Client Document Storage" at bounding box center [226, 71] width 59 height 16
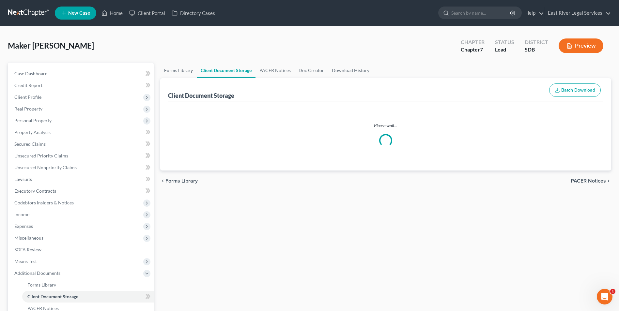
select select "0"
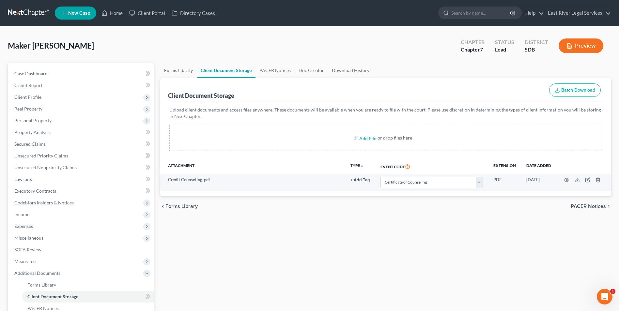
click at [178, 69] on link "Forms Library" at bounding box center [178, 71] width 37 height 16
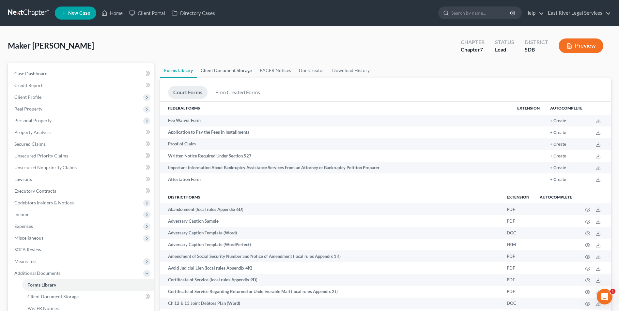
drag, startPoint x: 219, startPoint y: 68, endPoint x: 240, endPoint y: 69, distance: 21.3
click at [219, 68] on link "Client Document Storage" at bounding box center [226, 71] width 59 height 16
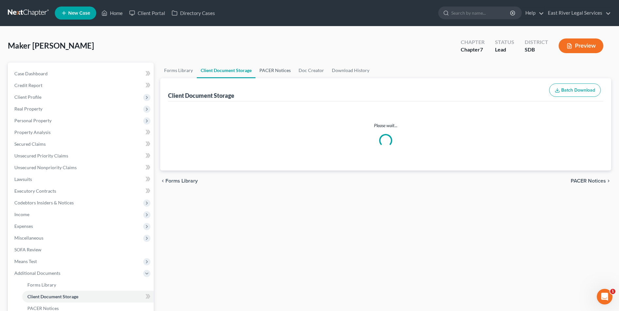
select select "0"
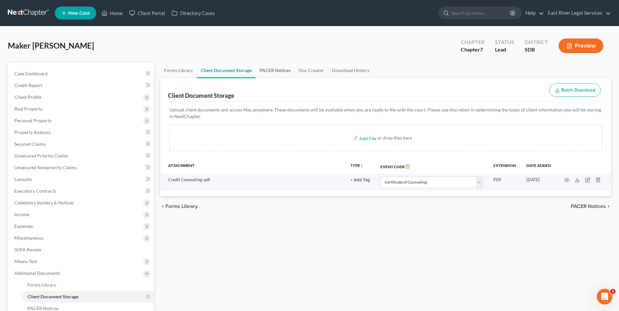
click at [282, 69] on link "PACER Notices" at bounding box center [274, 71] width 39 height 16
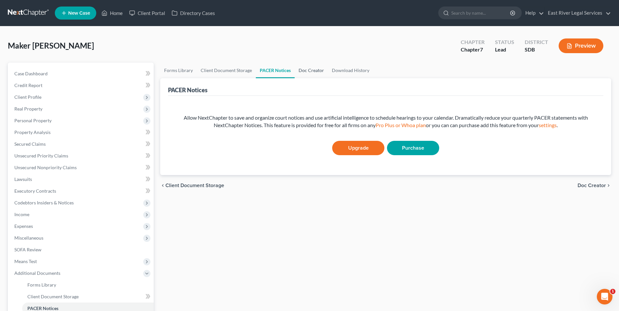
click at [310, 71] on link "Doc Creator" at bounding box center [311, 71] width 33 height 16
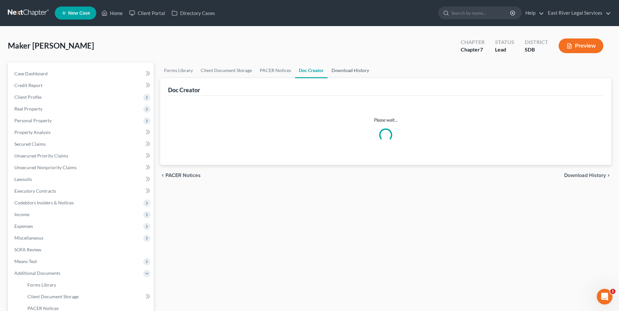
click at [350, 71] on link "Download History" at bounding box center [350, 71] width 45 height 16
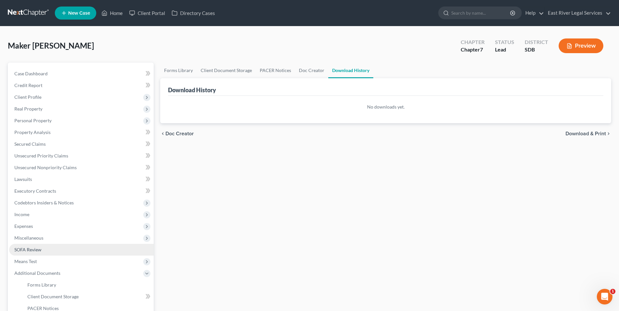
click at [73, 250] on link "SOFA Review" at bounding box center [81, 250] width 145 height 12
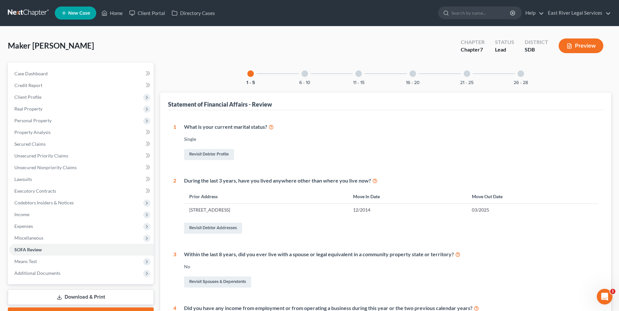
click at [304, 74] on div at bounding box center [304, 73] width 7 height 7
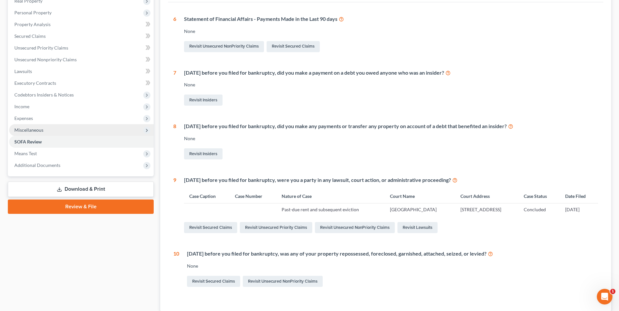
scroll to position [65, 0]
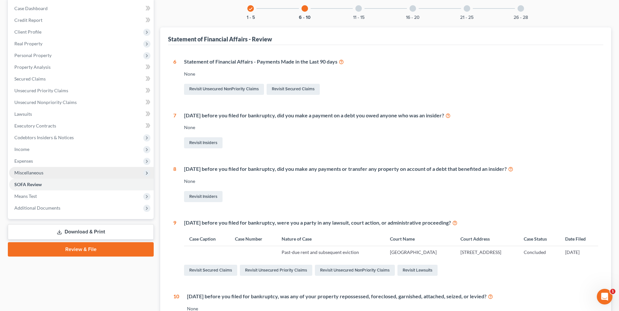
click at [85, 174] on span "Miscellaneous" at bounding box center [81, 173] width 145 height 12
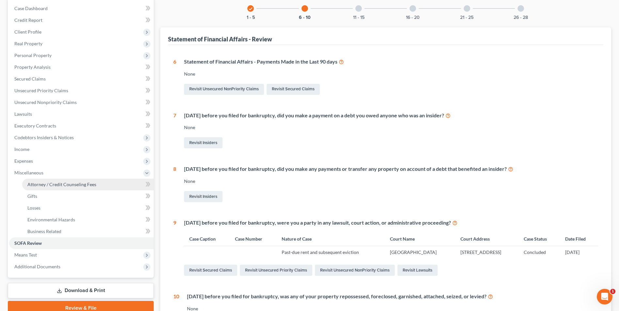
click at [104, 183] on link "Attorney / Credit Counseling Fees" at bounding box center [87, 185] width 131 height 12
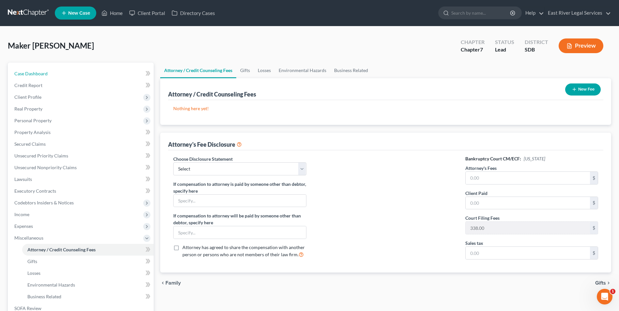
click at [69, 71] on link "Case Dashboard" at bounding box center [81, 74] width 145 height 12
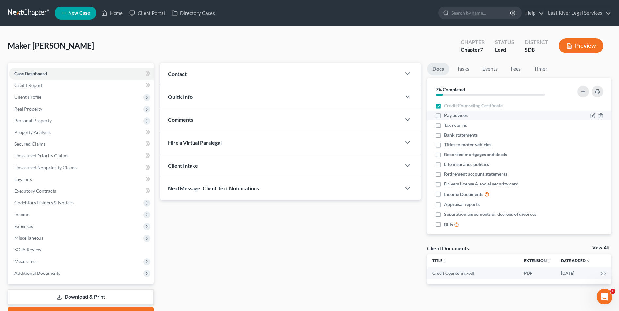
click at [489, 114] on div "Pay advices" at bounding box center [497, 115] width 125 height 7
click at [50, 213] on span "Income" at bounding box center [81, 215] width 145 height 12
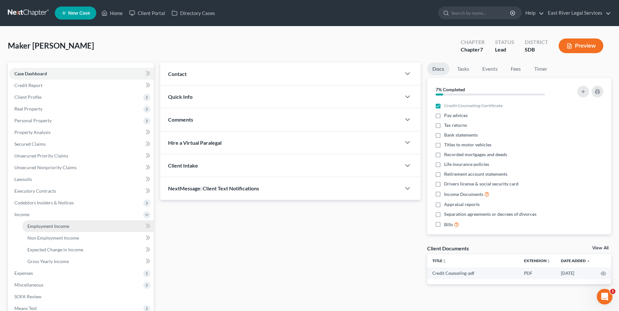
click at [81, 228] on link "Employment Income" at bounding box center [87, 227] width 131 height 12
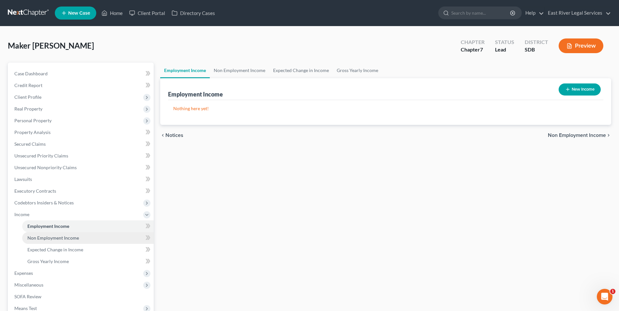
click at [88, 239] on link "Non Employment Income" at bounding box center [87, 238] width 131 height 12
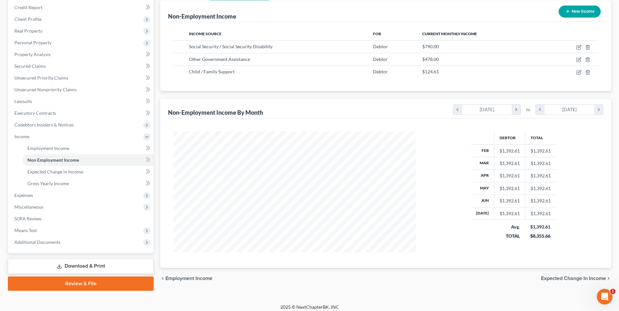
scroll to position [83, 0]
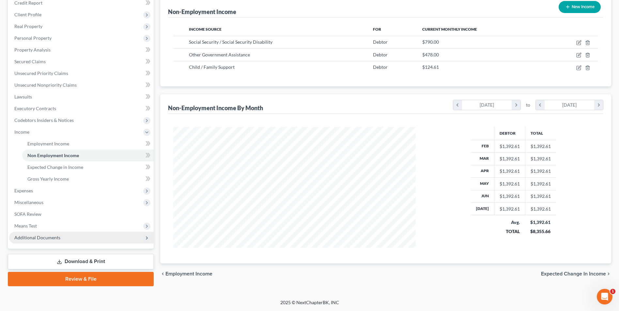
click at [81, 241] on span "Additional Documents" at bounding box center [81, 238] width 145 height 12
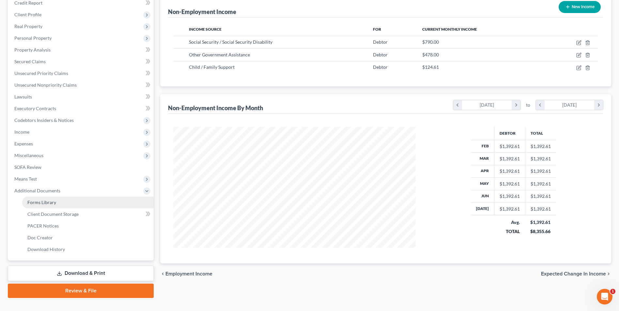
click at [74, 206] on link "Forms Library" at bounding box center [87, 203] width 131 height 12
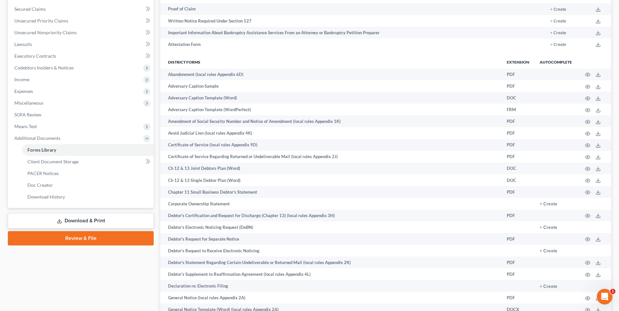
scroll to position [33, 0]
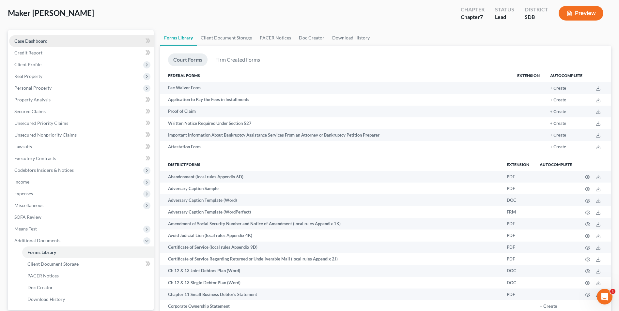
click at [70, 41] on link "Case Dashboard" at bounding box center [81, 41] width 145 height 12
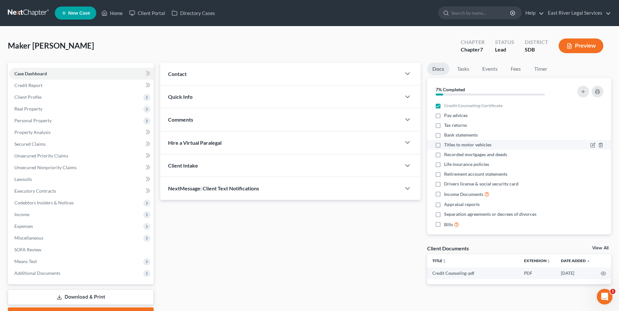
click at [444, 144] on label "Titles to motor vehicles" at bounding box center [467, 145] width 47 height 7
click at [447, 144] on input "Titles to motor vehicles" at bounding box center [449, 144] width 4 height 4
checkbox input "true"
click at [444, 154] on label "Recorded mortgages and deeds" at bounding box center [475, 154] width 63 height 7
click at [447, 154] on input "Recorded mortgages and deeds" at bounding box center [449, 153] width 4 height 4
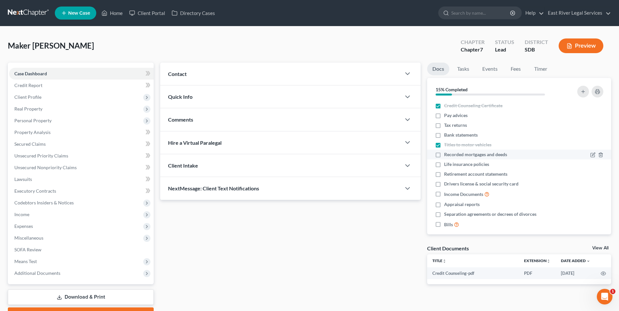
checkbox input "true"
click at [444, 164] on label "Life insurance policies" at bounding box center [466, 164] width 45 height 7
click at [447, 164] on input "Life insurance policies" at bounding box center [449, 163] width 4 height 4
checkbox input "true"
click at [444, 175] on label "Retirement account statements" at bounding box center [475, 174] width 63 height 7
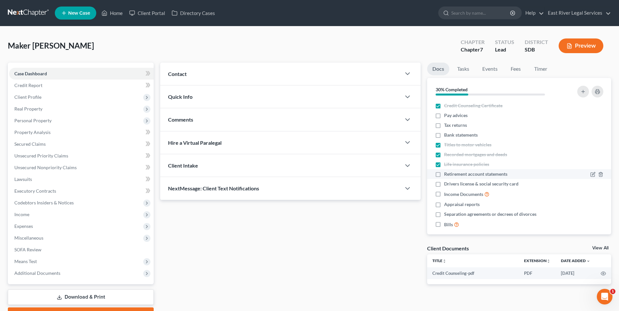
click at [447, 175] on input "Retirement account statements" at bounding box center [449, 173] width 4 height 4
checkbox input "true"
click at [592, 185] on icon "button" at bounding box center [593, 183] width 3 height 3
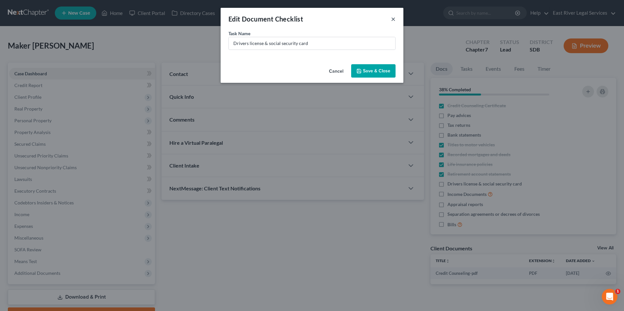
click at [393, 17] on button "×" at bounding box center [393, 19] width 5 height 8
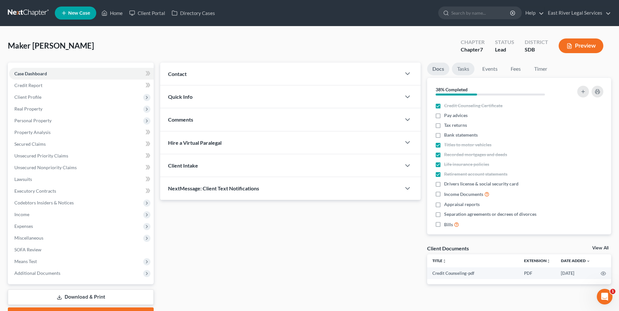
drag, startPoint x: 467, startPoint y: 69, endPoint x: 440, endPoint y: 66, distance: 26.6
click at [467, 69] on link "Tasks" at bounding box center [463, 69] width 23 height 13
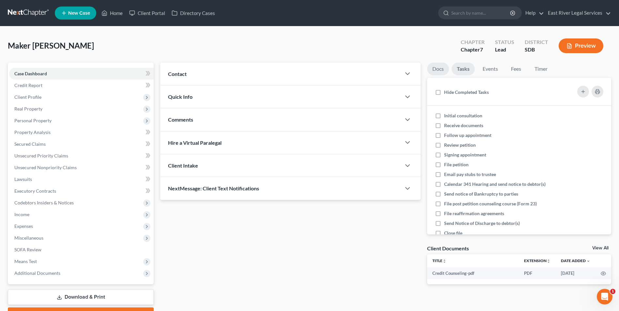
click at [439, 70] on link "Docs" at bounding box center [438, 69] width 22 height 13
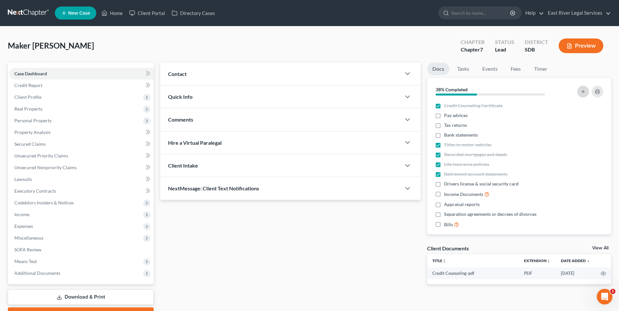
click at [582, 94] on button "button" at bounding box center [583, 92] width 12 height 12
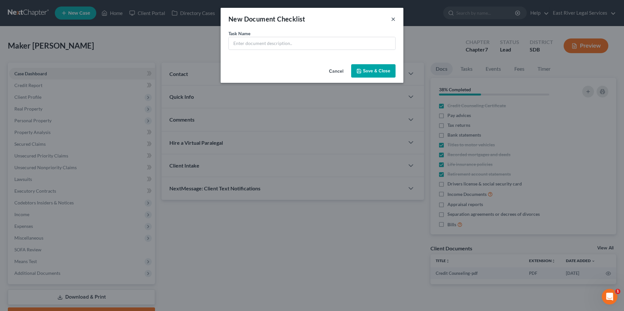
drag, startPoint x: 391, startPoint y: 19, endPoint x: 439, endPoint y: 102, distance: 95.5
click at [392, 19] on button "×" at bounding box center [393, 19] width 5 height 8
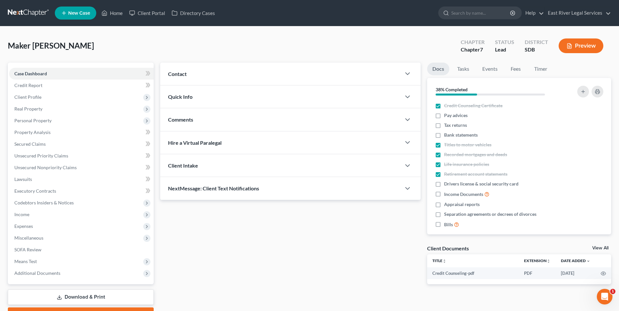
click at [468, 247] on div "Client Documents" at bounding box center [448, 248] width 42 height 7
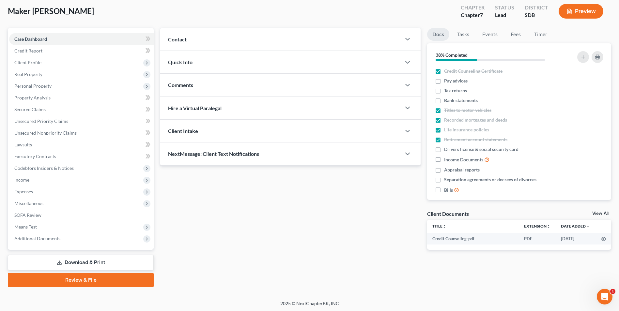
scroll to position [36, 0]
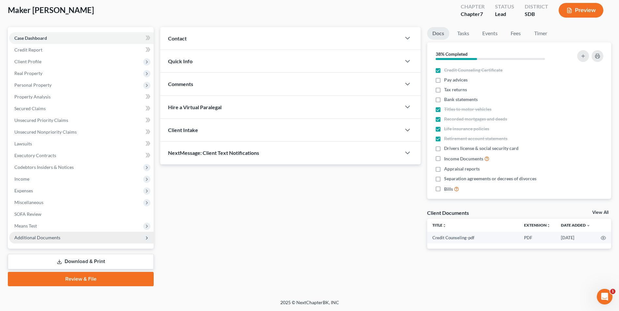
click at [70, 238] on span "Additional Documents" at bounding box center [81, 238] width 145 height 12
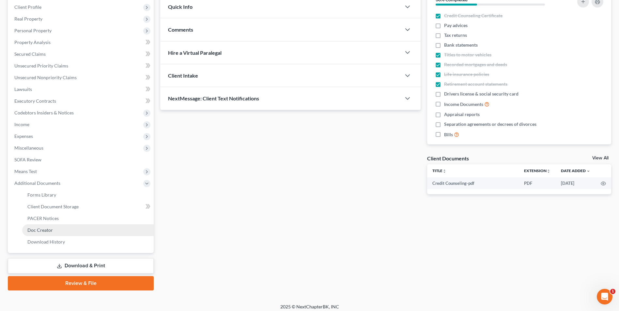
scroll to position [94, 0]
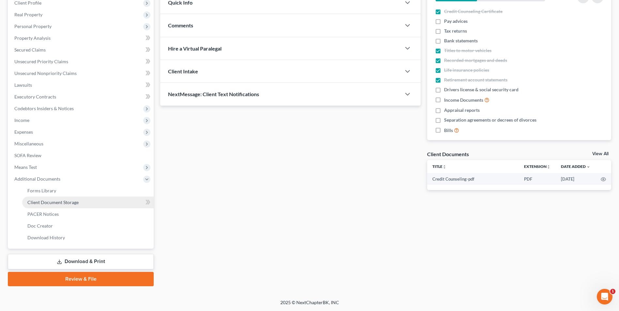
drag, startPoint x: 133, startPoint y: 203, endPoint x: 124, endPoint y: 205, distance: 9.2
click at [133, 203] on link "Client Document Storage" at bounding box center [87, 203] width 131 height 12
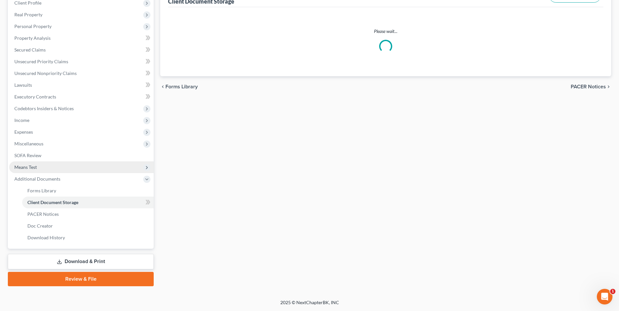
scroll to position [61, 0]
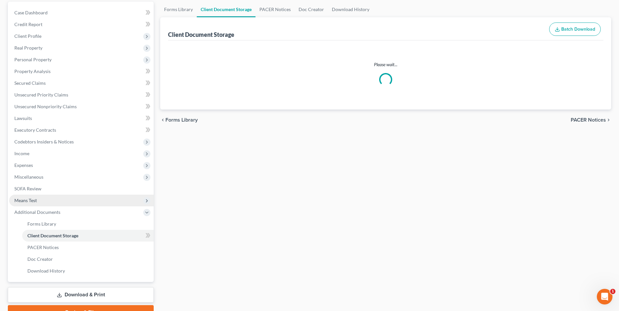
select select "0"
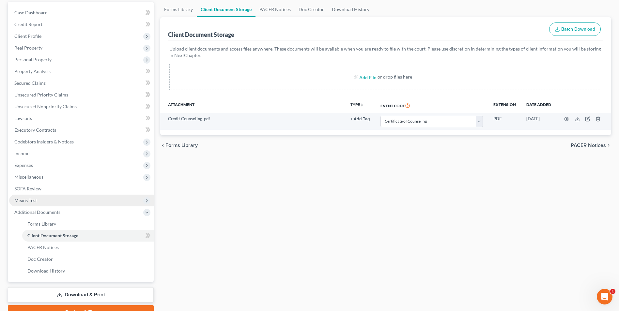
scroll to position [0, 0]
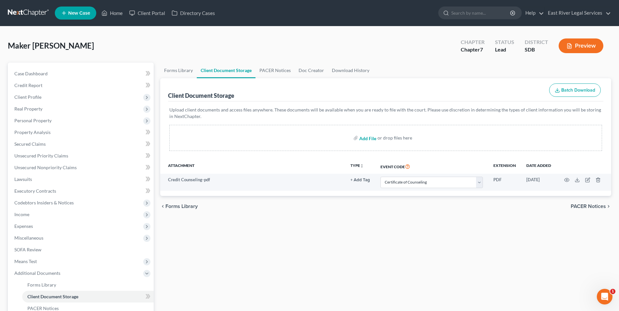
click at [364, 139] on input "file" at bounding box center [367, 138] width 16 height 12
type input "C:\fakepath\Driver Lic.pdf"
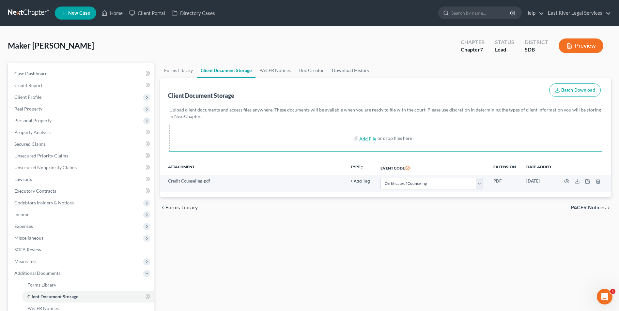
select select "0"
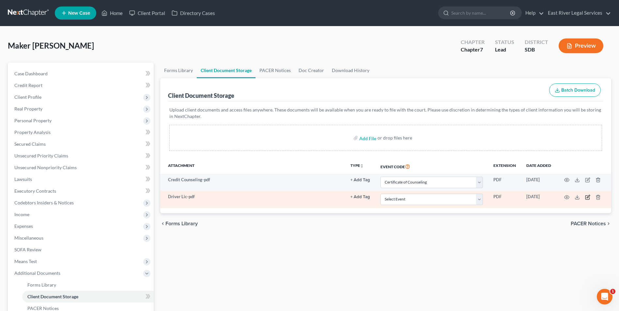
click at [588, 198] on icon "button" at bounding box center [588, 196] width 3 height 3
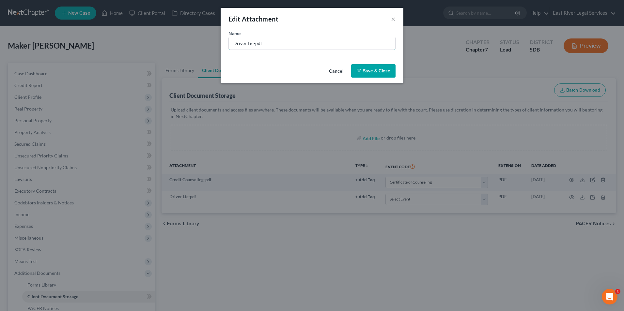
drag, startPoint x: 276, startPoint y: 46, endPoint x: 154, endPoint y: 38, distance: 121.6
click at [158, 38] on div "Edit Attachment × Name * Driver Lic-pdf Cancel Save & Close" at bounding box center [312, 155] width 624 height 311
type input "Driver License"
click at [383, 70] on span "Save & Close" at bounding box center [376, 71] width 27 height 6
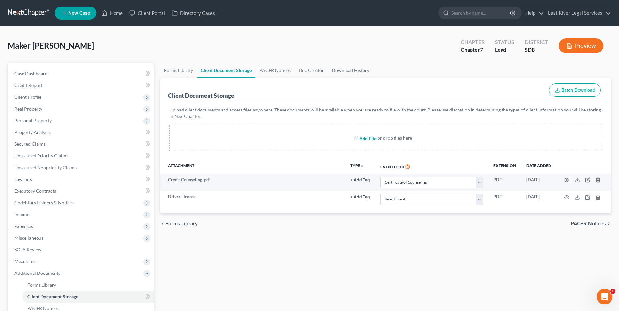
click at [367, 137] on input "file" at bounding box center [367, 138] width 16 height 12
type input "C:\fakepath\Social Security Card.pdf"
select select "0"
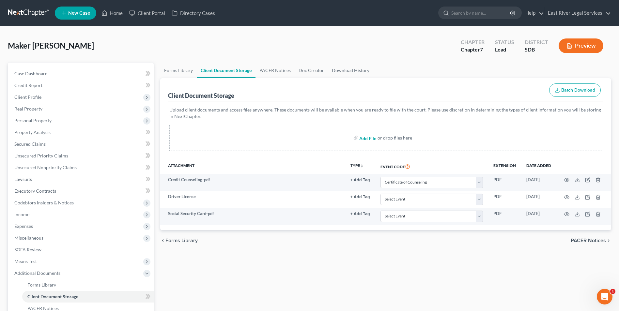
click at [370, 138] on input "file" at bounding box center [367, 138] width 16 height 12
type input "C:\fakepath\Citizenship Certification.pdf"
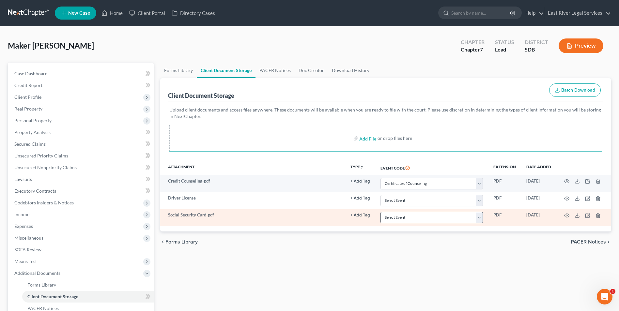
select select "0"
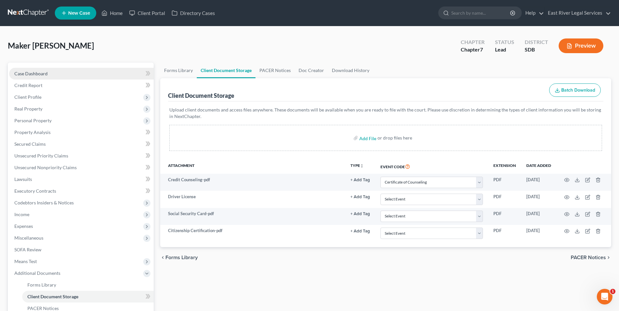
click at [66, 71] on link "Case Dashboard" at bounding box center [81, 74] width 145 height 12
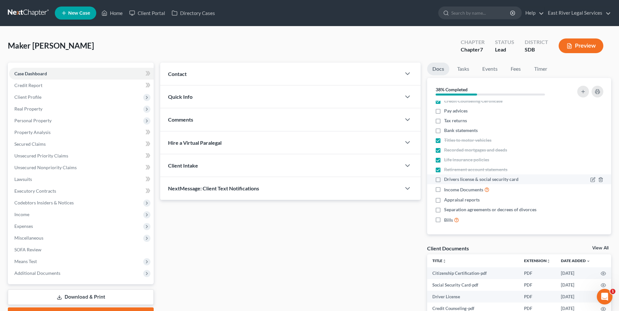
scroll to position [6, 0]
click at [444, 179] on label "Drivers license & social security card" at bounding box center [481, 178] width 74 height 7
click at [447, 179] on input "Drivers license & social security card" at bounding box center [449, 177] width 4 height 4
checkbox input "true"
click at [502, 192] on li "Income Documents" at bounding box center [519, 188] width 184 height 11
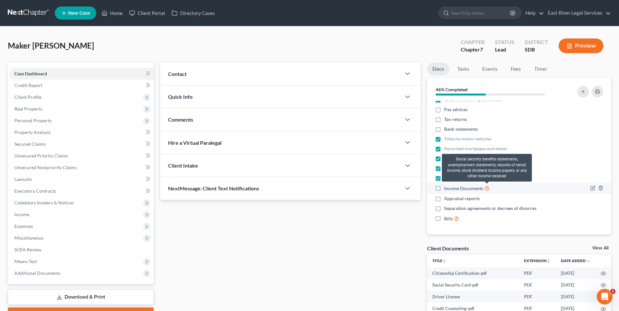
click at [488, 189] on icon at bounding box center [486, 188] width 5 height 6
click at [451, 189] on input "Income Documents" at bounding box center [449, 187] width 4 height 4
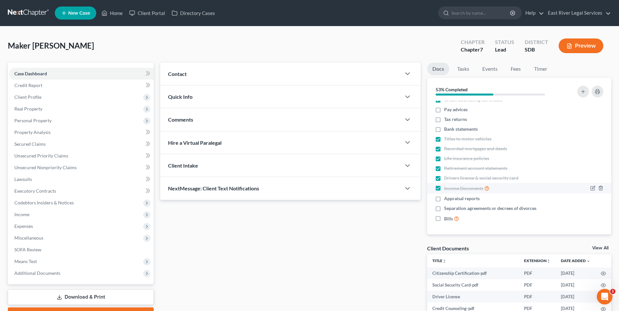
click at [444, 187] on label "Income Documents" at bounding box center [466, 189] width 45 height 8
click at [447, 187] on input "Income Documents" at bounding box center [449, 187] width 4 height 4
checkbox input "false"
click at [444, 209] on label "Separation agreements or decrees of divorces" at bounding box center [490, 208] width 92 height 7
click at [447, 209] on input "Separation agreements or decrees of divorces" at bounding box center [449, 207] width 4 height 4
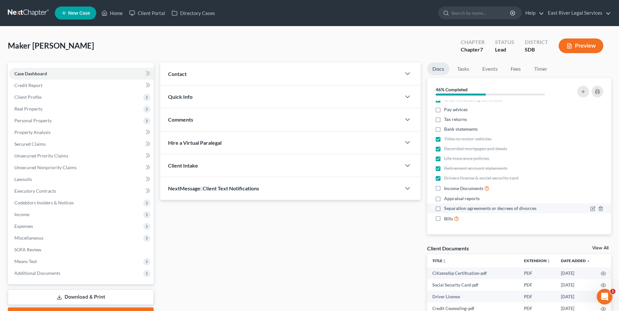
checkbox input "true"
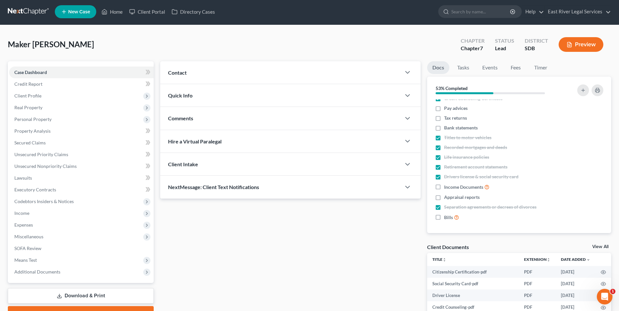
scroll to position [0, 0]
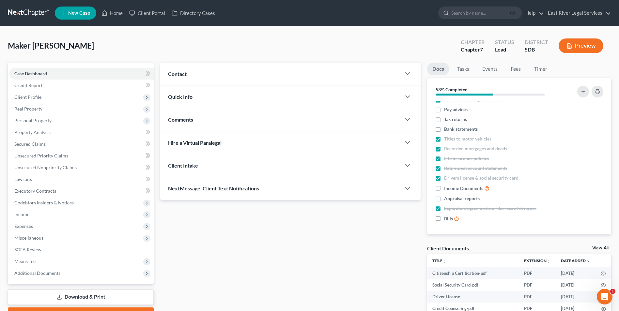
click at [513, 13] on line "button" at bounding box center [512, 12] width 1 height 1
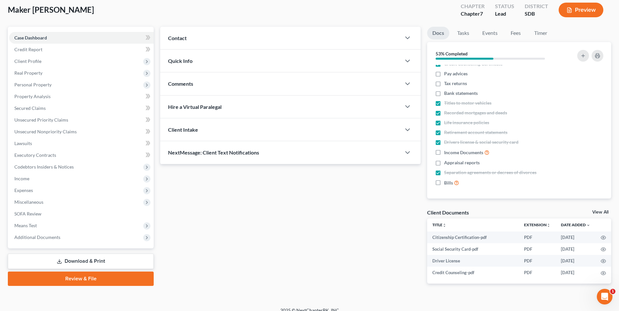
scroll to position [11, 0]
